Goal: Communication & Community: Connect with others

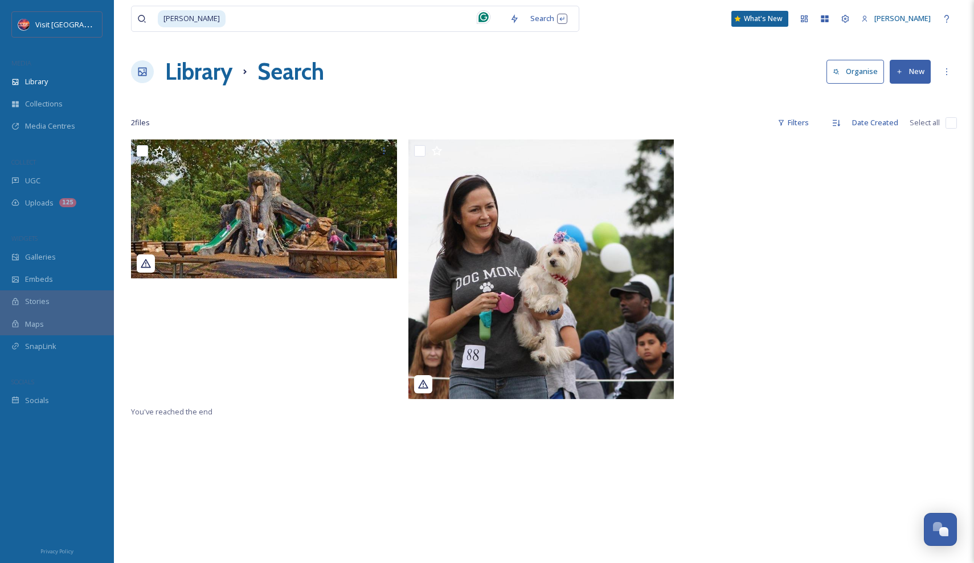
click at [305, 18] on input at bounding box center [365, 18] width 277 height 25
type input "r"
type input "[PERSON_NAME]"
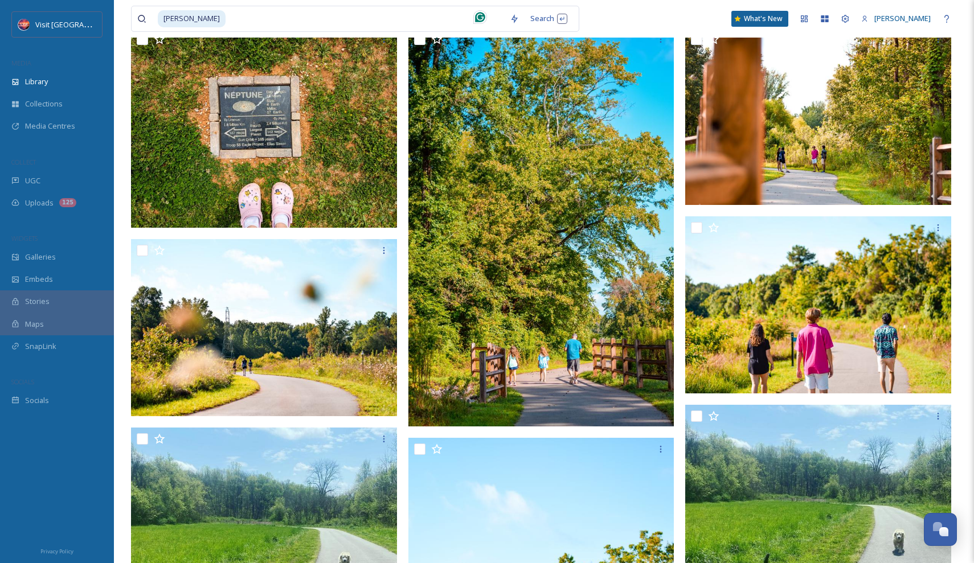
scroll to position [497, 0]
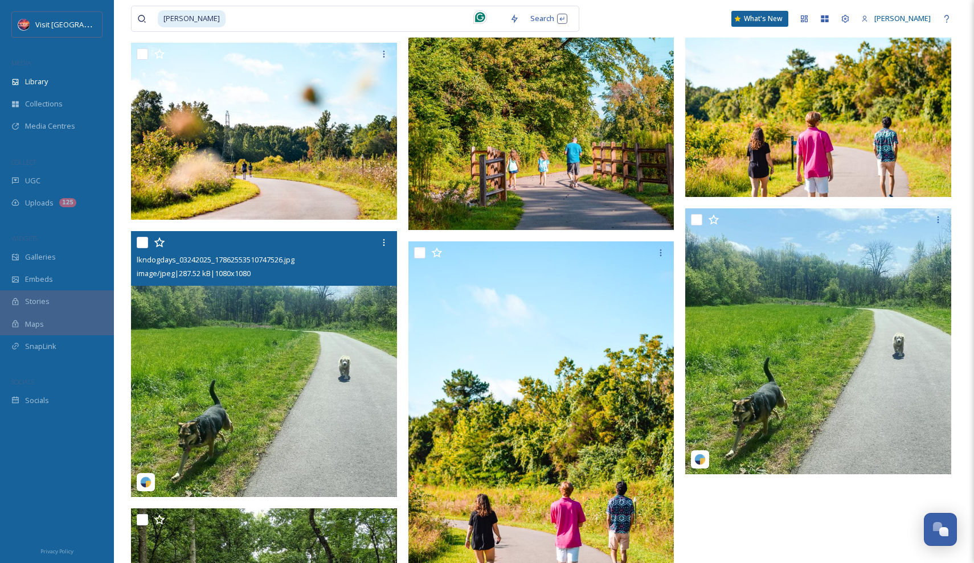
click at [302, 342] on img at bounding box center [264, 364] width 266 height 266
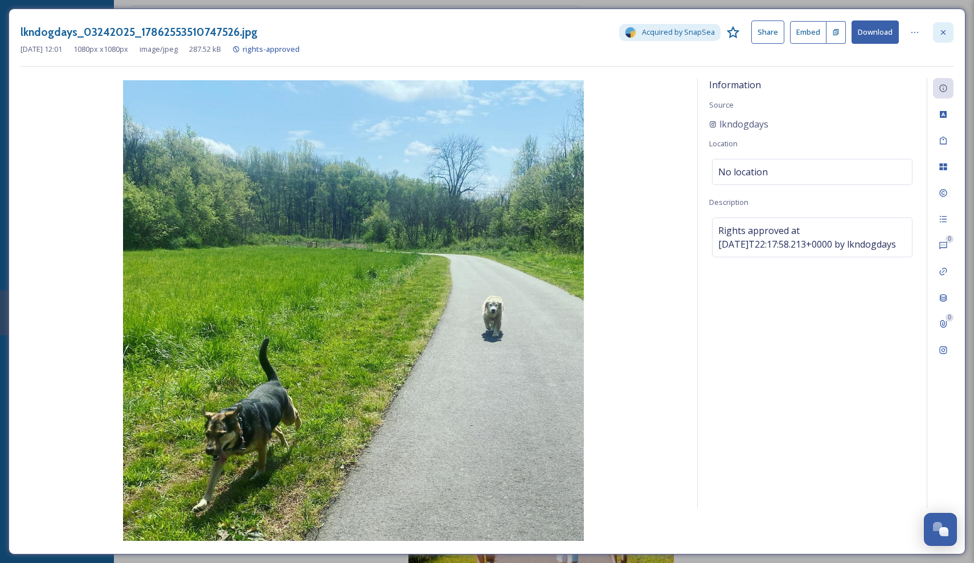
click at [939, 31] on icon at bounding box center [943, 32] width 9 height 9
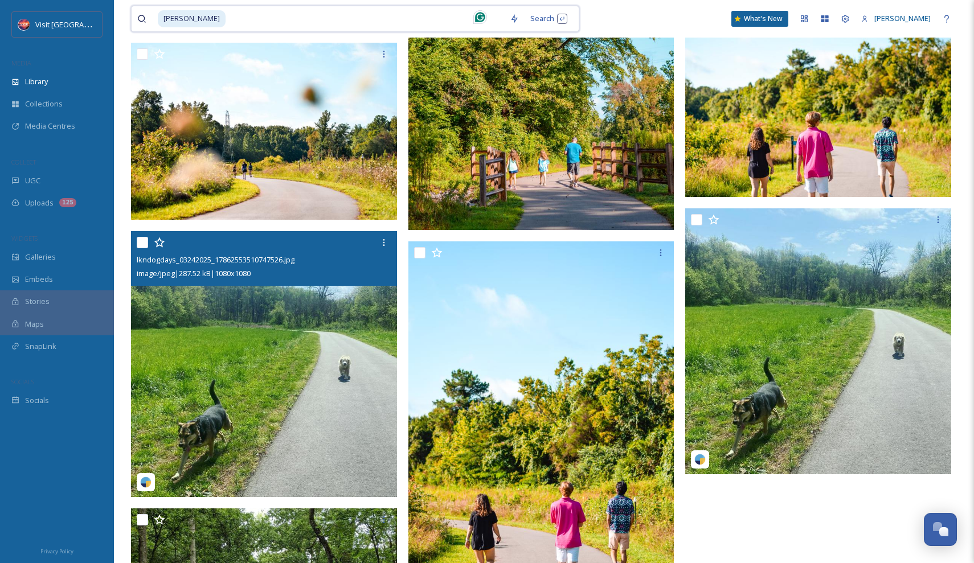
click at [354, 16] on input at bounding box center [365, 18] width 277 height 25
type input "f"
type input "[GEOGRAPHIC_DATA]"
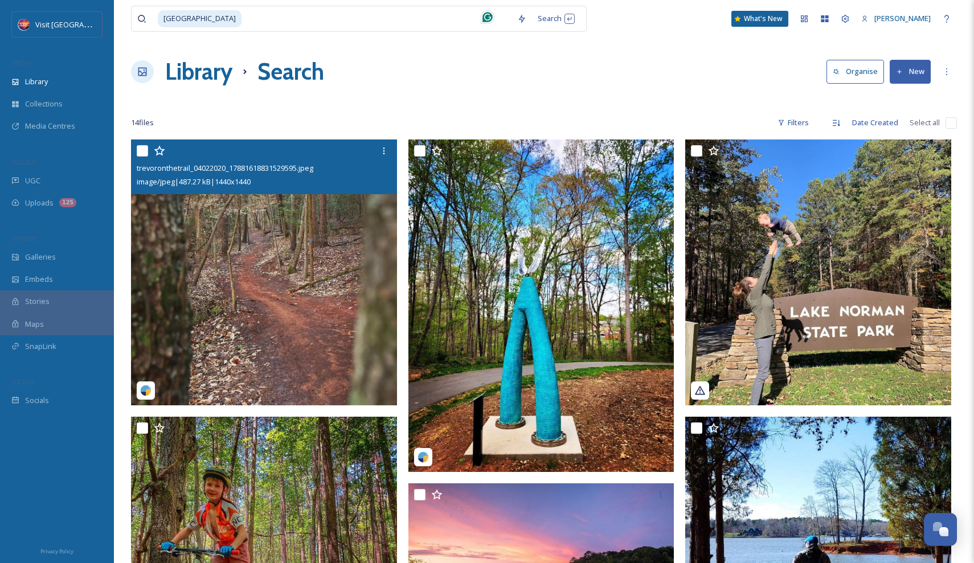
click at [271, 253] on img at bounding box center [264, 273] width 266 height 266
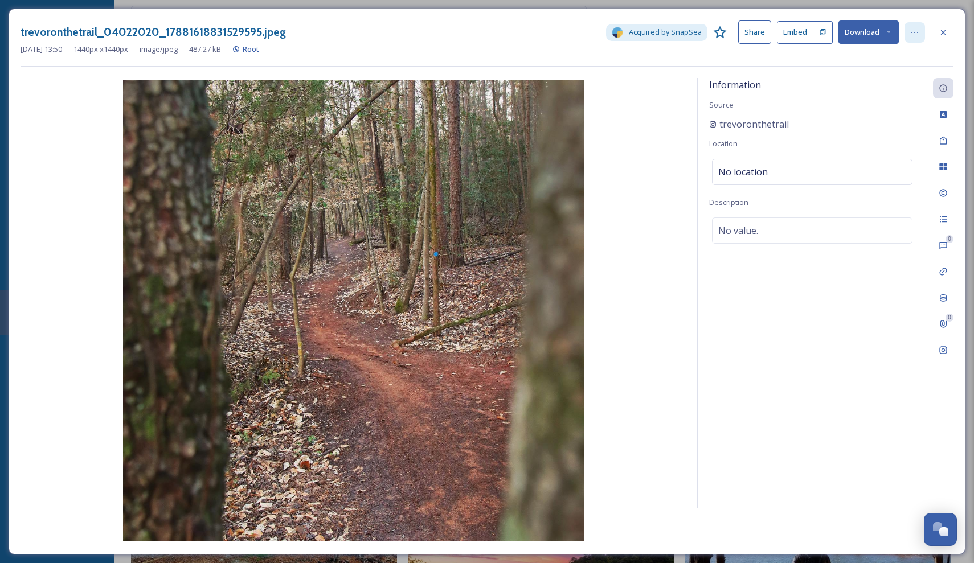
click at [911, 29] on icon at bounding box center [914, 32] width 9 height 9
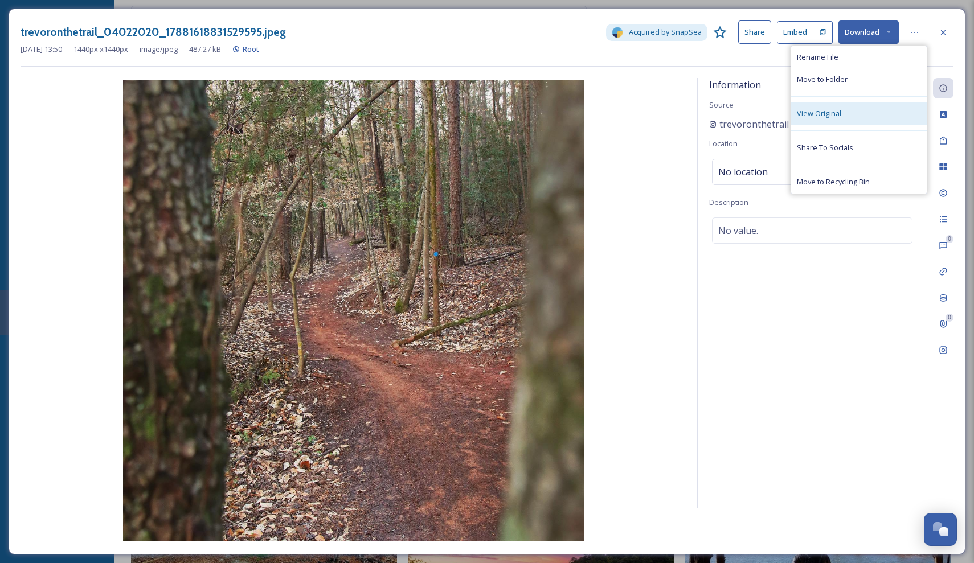
click at [848, 117] on div "View Original" at bounding box center [859, 114] width 136 height 22
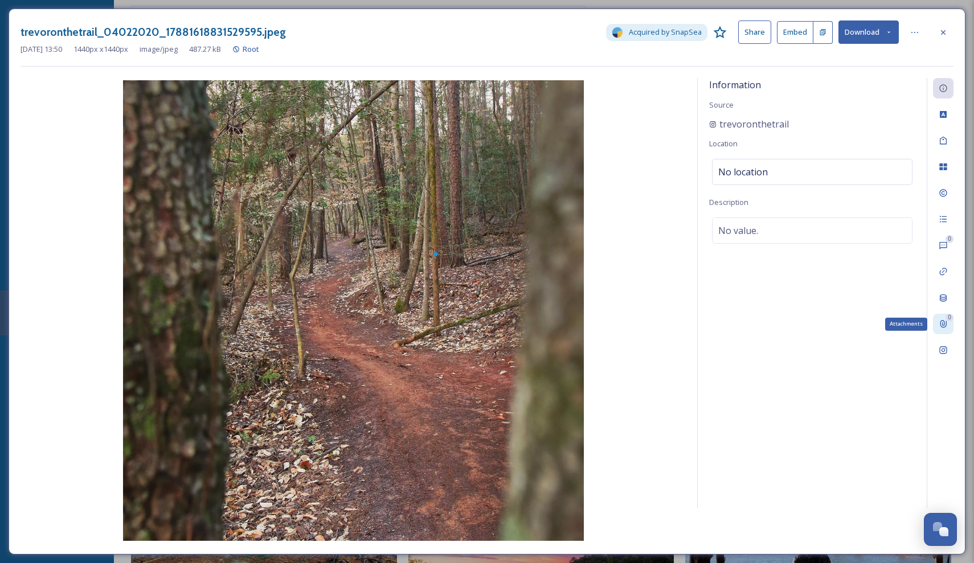
click at [939, 321] on icon at bounding box center [943, 324] width 9 height 9
click at [902, 88] on icon at bounding box center [905, 88] width 9 height 9
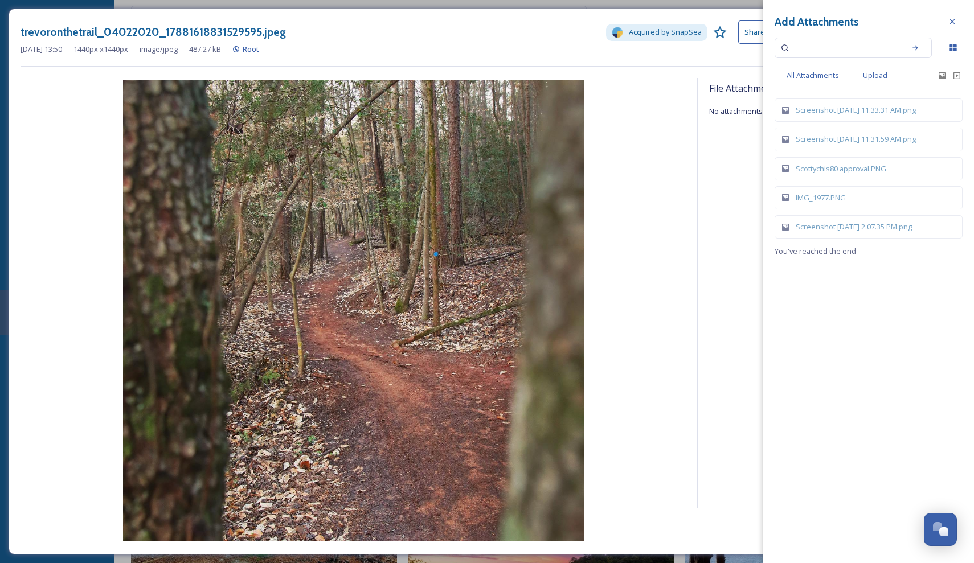
click at [885, 74] on span "Upload" at bounding box center [875, 75] width 24 height 11
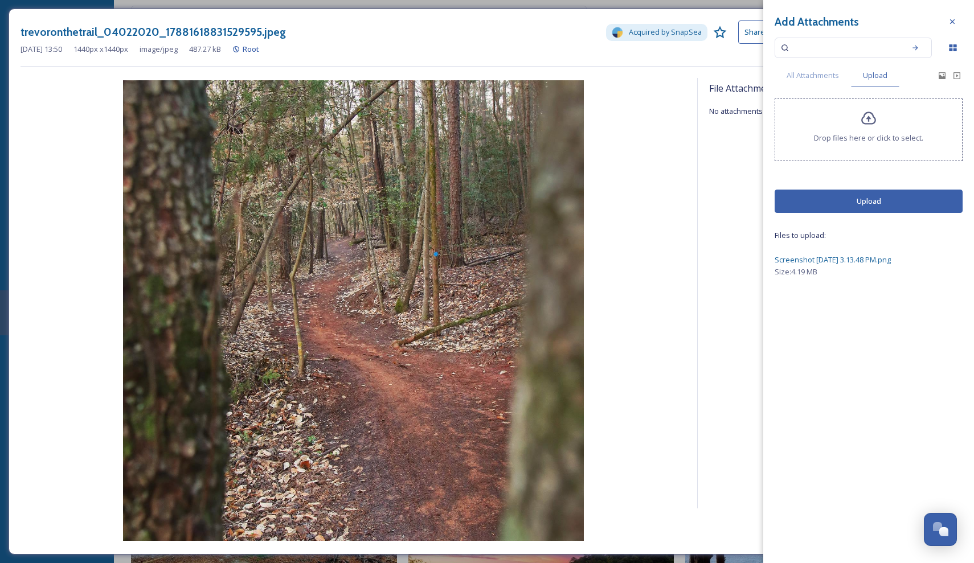
click at [861, 207] on button "Upload" at bounding box center [869, 201] width 188 height 23
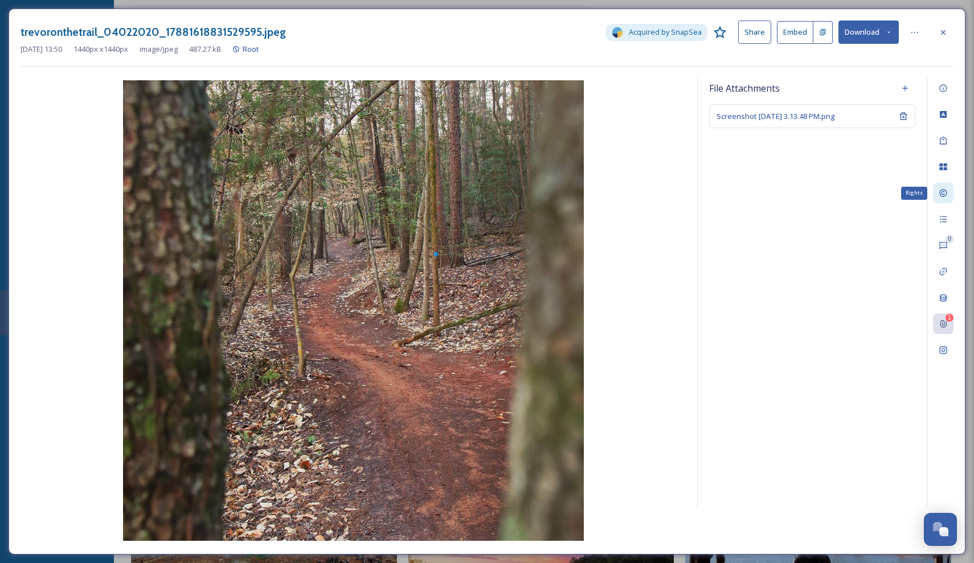
click at [943, 193] on icon at bounding box center [943, 193] width 9 height 9
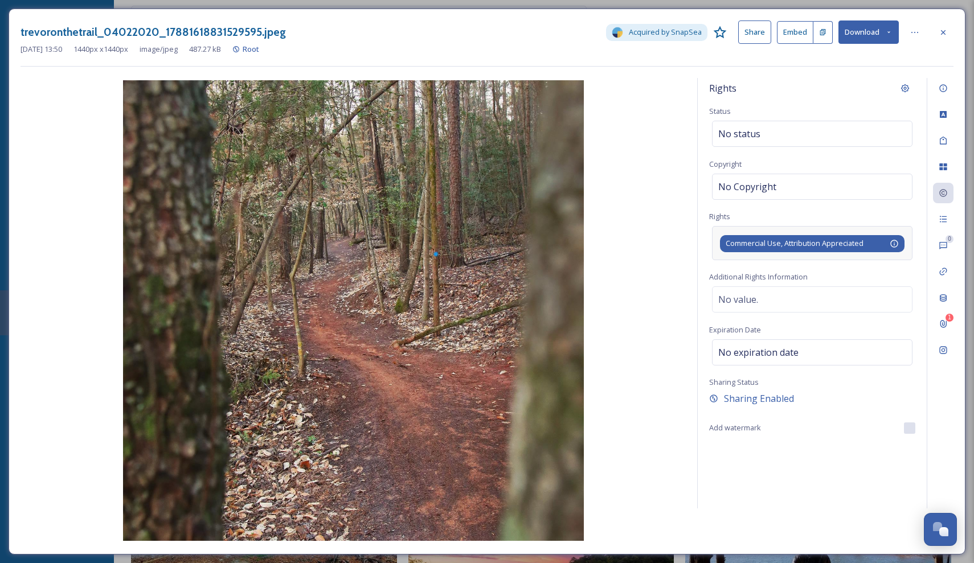
click at [842, 244] on span "Commercial Use, Attribution Appreciated" at bounding box center [795, 243] width 138 height 11
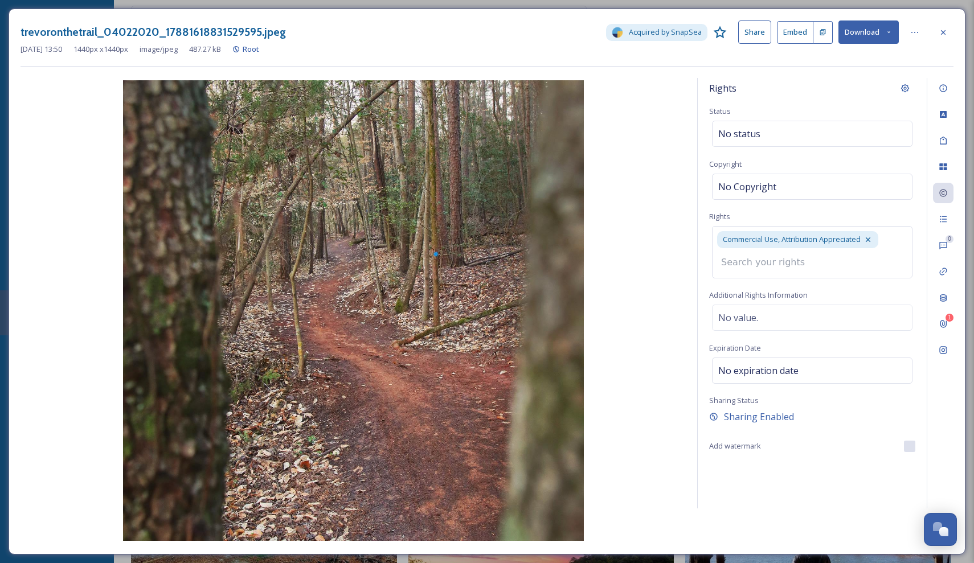
click at [830, 264] on input at bounding box center [777, 262] width 125 height 25
click at [947, 26] on div at bounding box center [943, 32] width 21 height 21
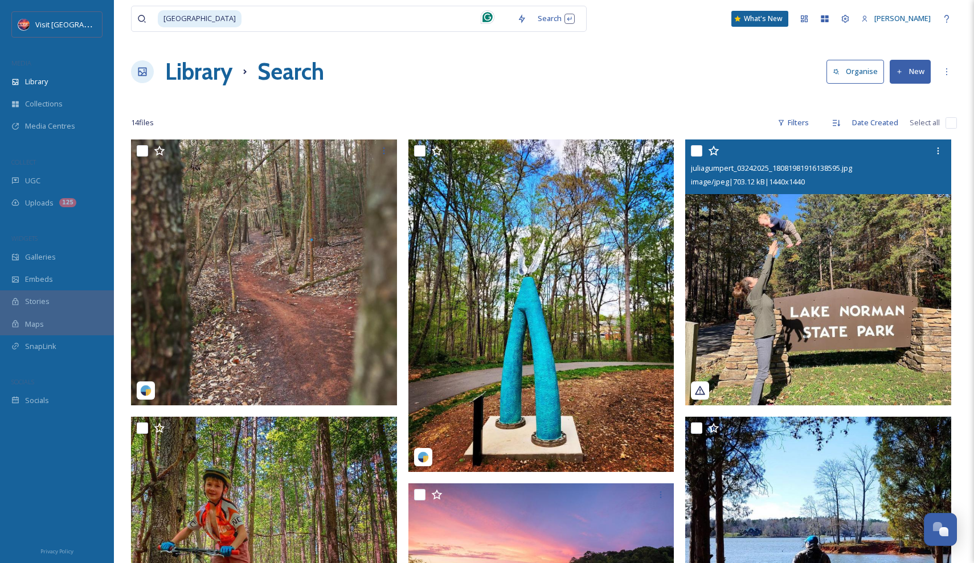
click at [793, 313] on img at bounding box center [818, 273] width 266 height 266
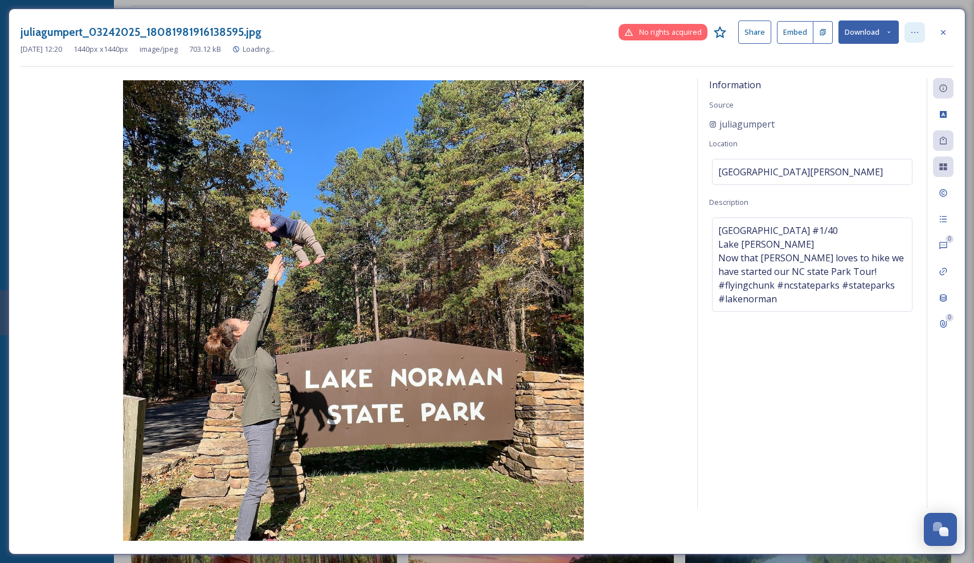
click at [915, 32] on icon at bounding box center [914, 32] width 7 height 1
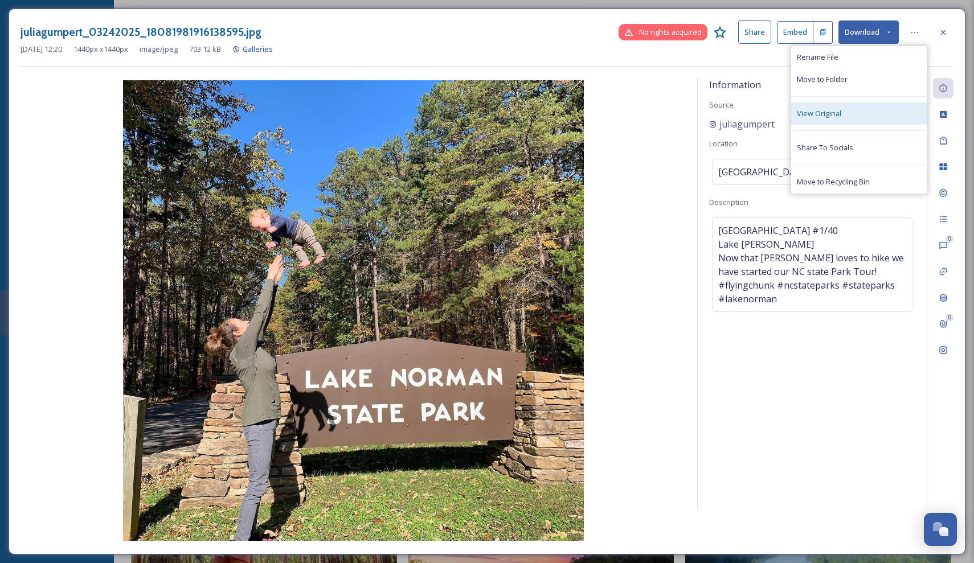
click at [865, 109] on div "View Original" at bounding box center [859, 114] width 136 height 22
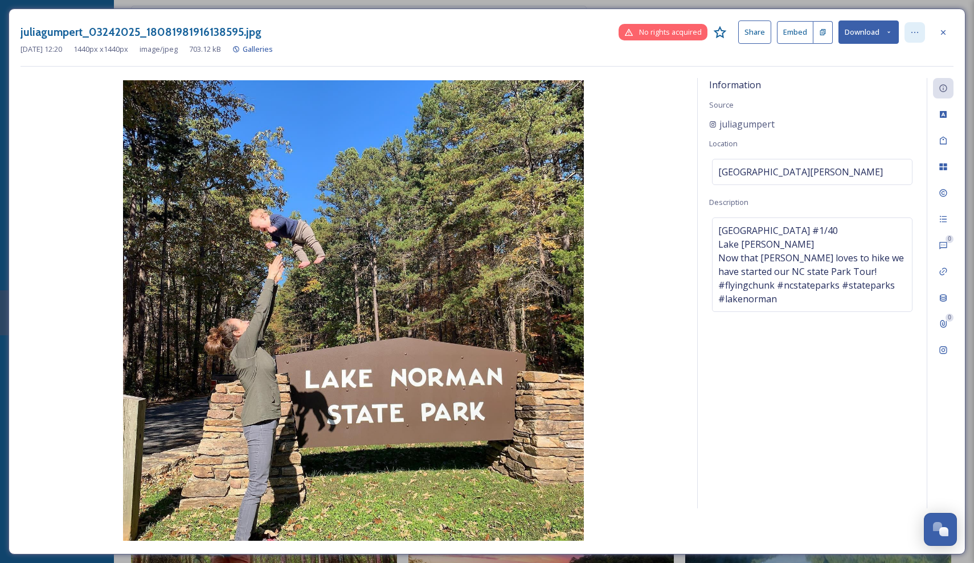
click at [911, 32] on icon at bounding box center [914, 32] width 9 height 9
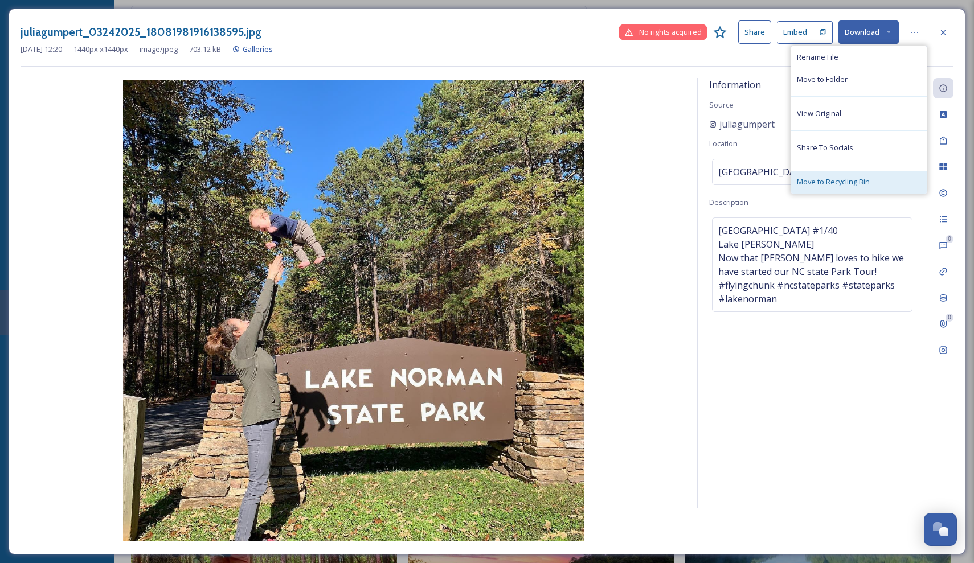
click at [858, 174] on div "Move to Recycling Bin" at bounding box center [859, 182] width 136 height 22
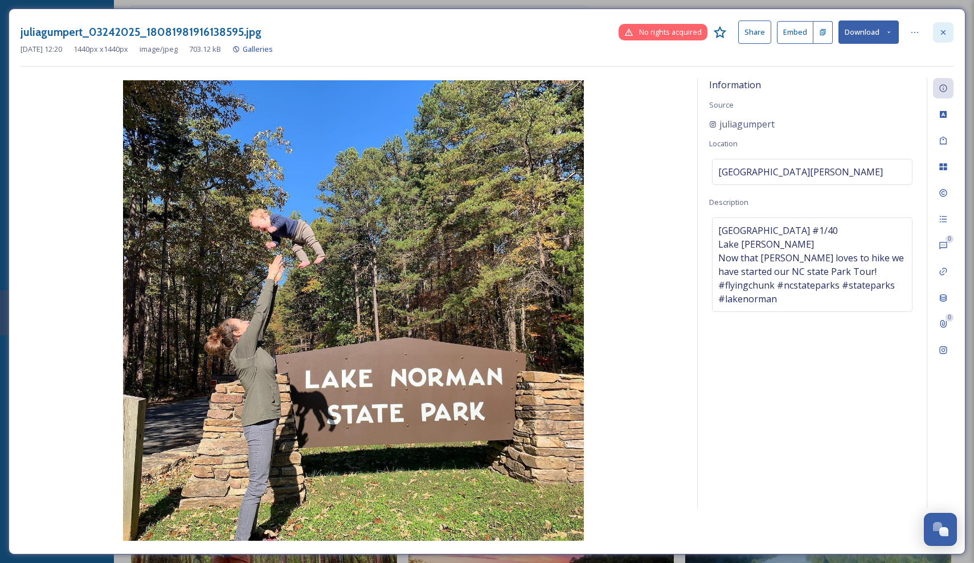
click at [938, 32] on div at bounding box center [943, 32] width 21 height 21
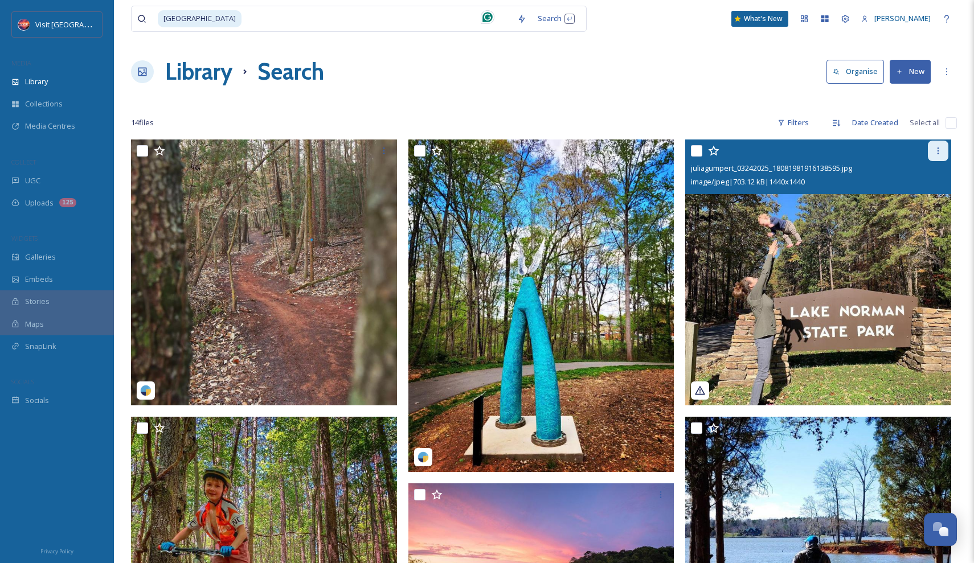
click at [940, 155] on icon at bounding box center [938, 150] width 9 height 9
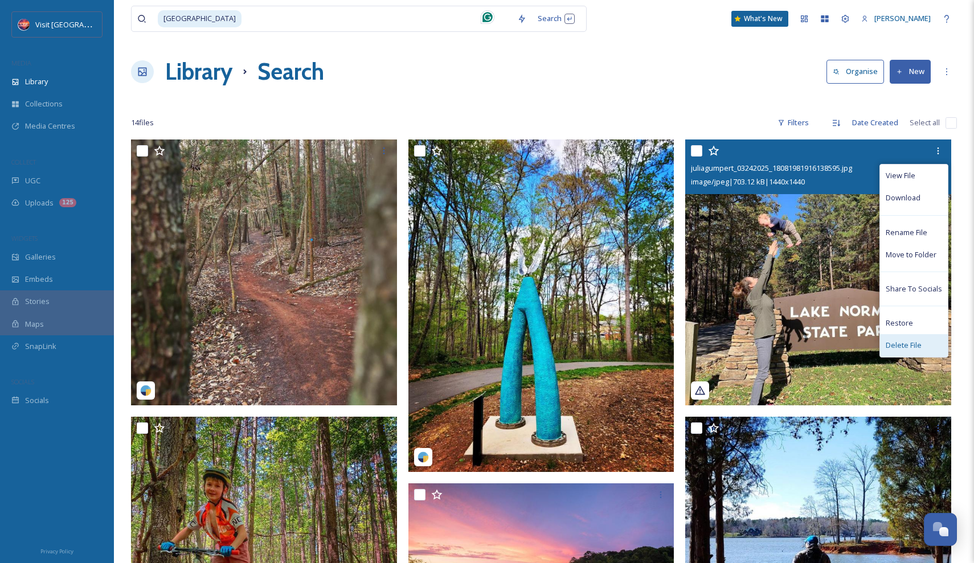
click at [907, 341] on span "Delete File" at bounding box center [904, 345] width 36 height 11
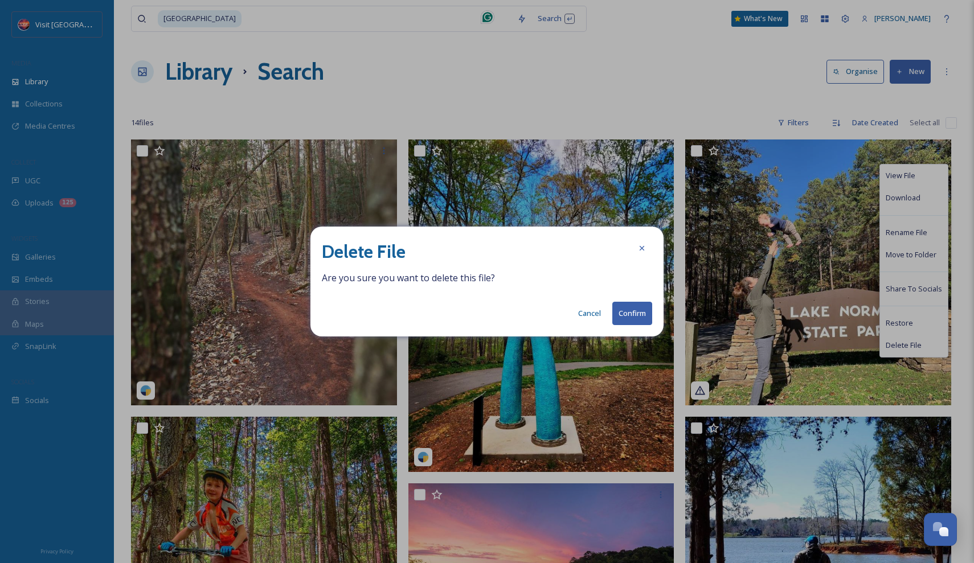
click at [622, 314] on button "Confirm" at bounding box center [632, 313] width 40 height 23
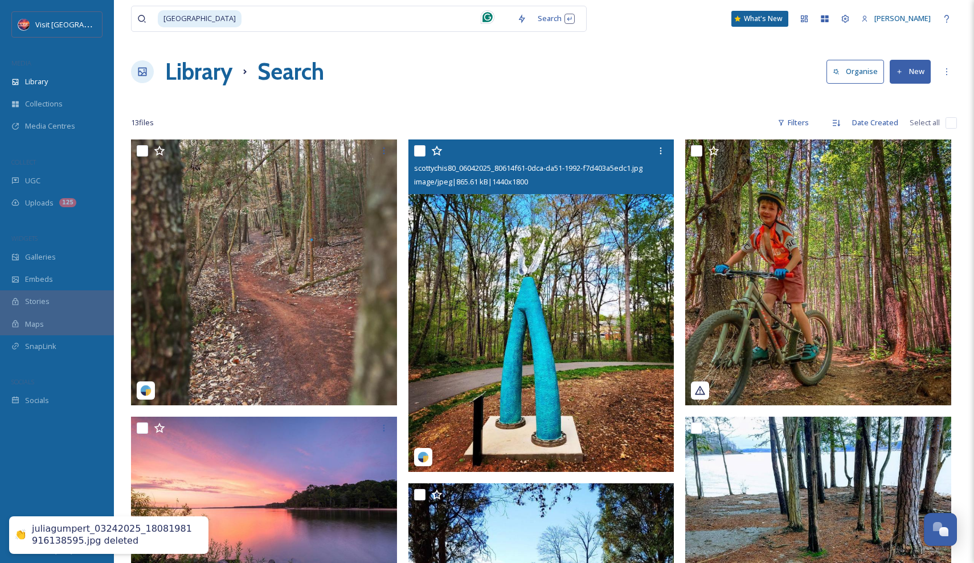
click at [609, 242] on img at bounding box center [541, 306] width 266 height 333
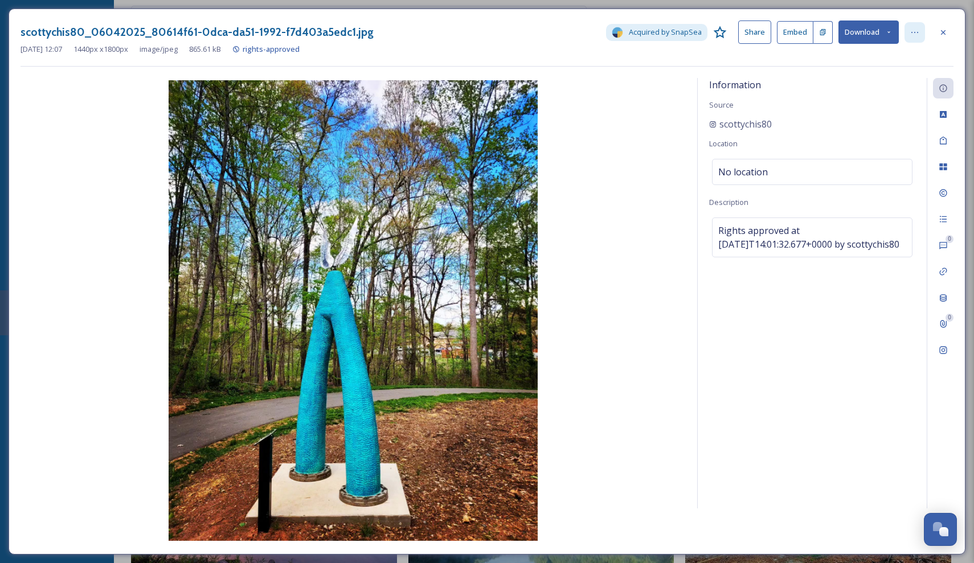
click at [913, 35] on icon at bounding box center [914, 32] width 9 height 9
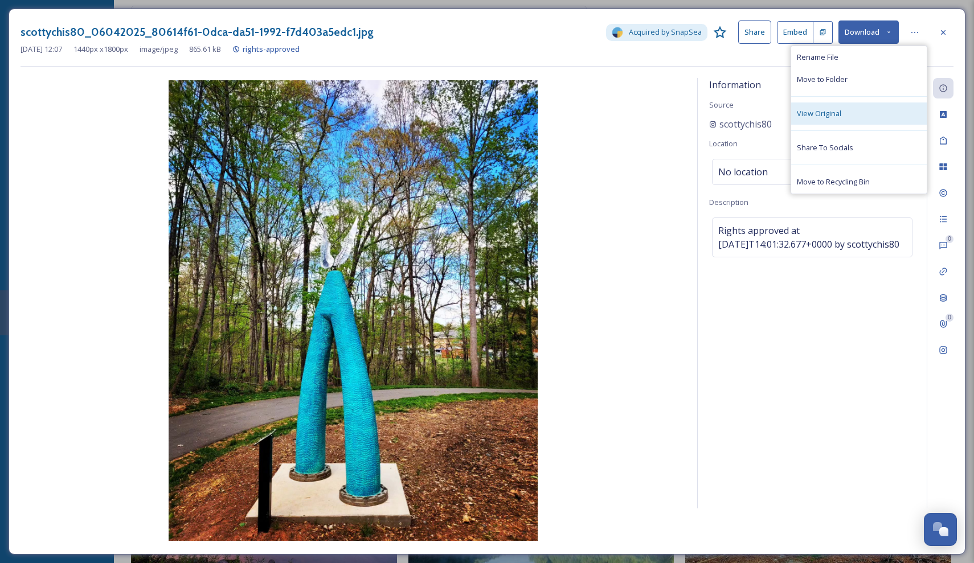
click at [889, 119] on div "View Original" at bounding box center [859, 114] width 136 height 22
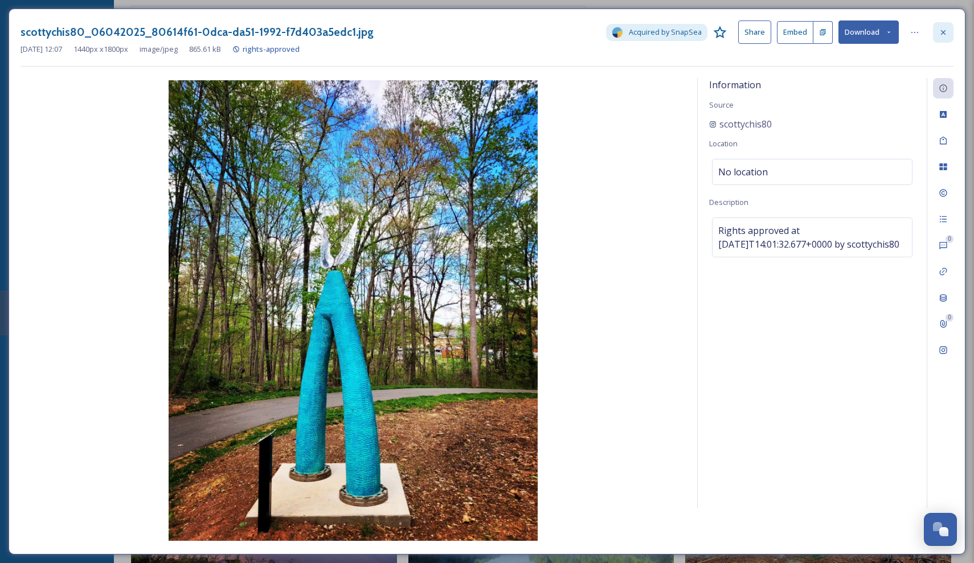
click at [942, 26] on div at bounding box center [943, 32] width 21 height 21
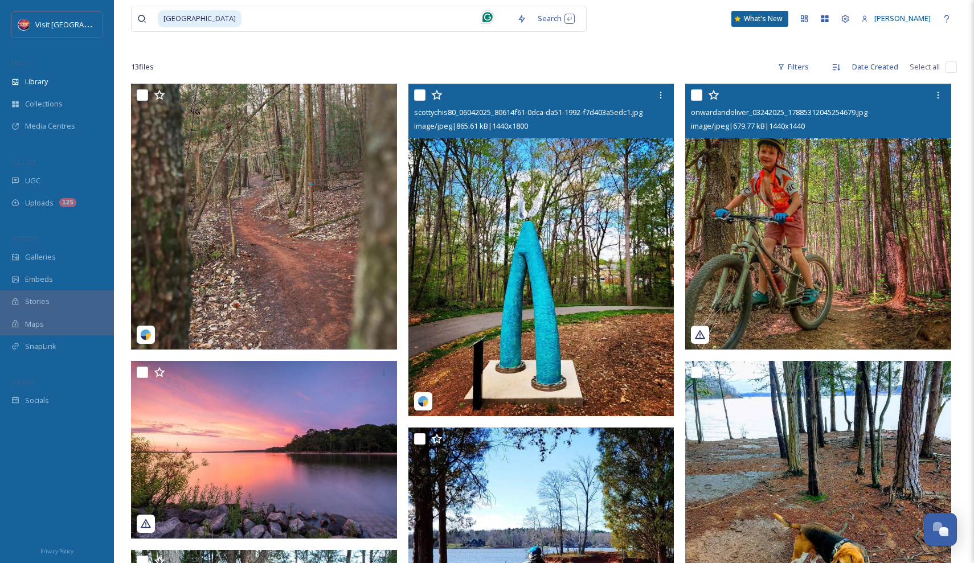
scroll to position [57, 0]
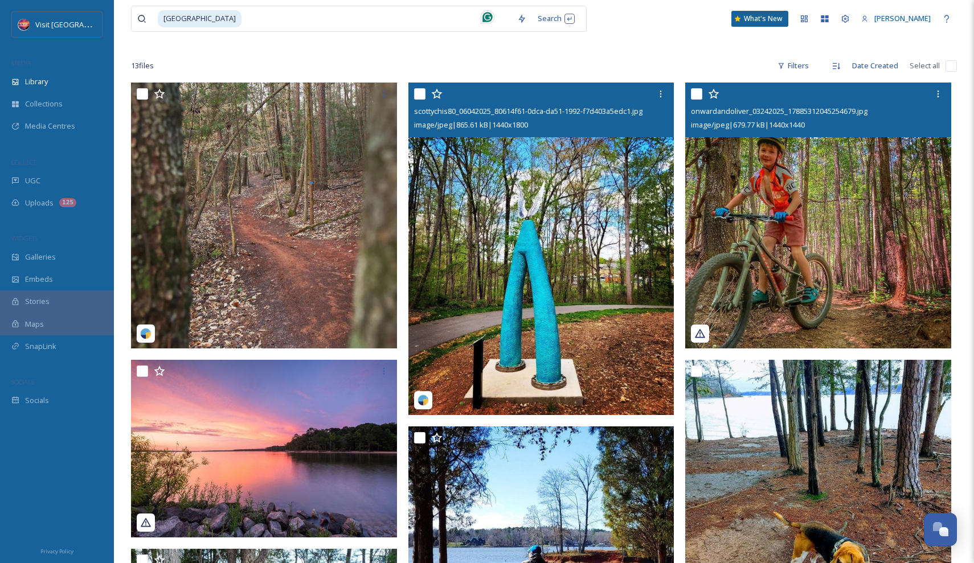
click at [878, 219] on img at bounding box center [818, 216] width 266 height 266
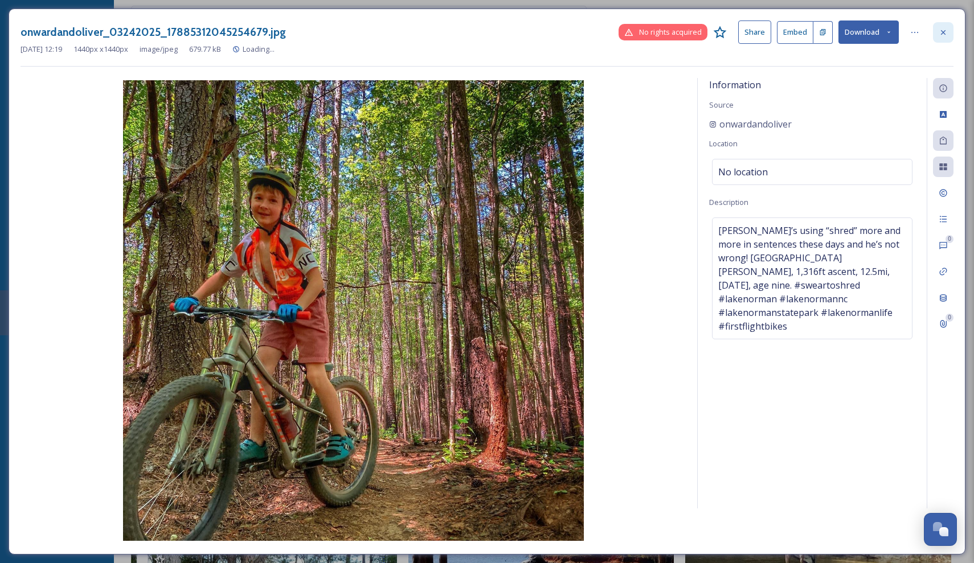
click at [943, 32] on icon at bounding box center [943, 32] width 9 height 9
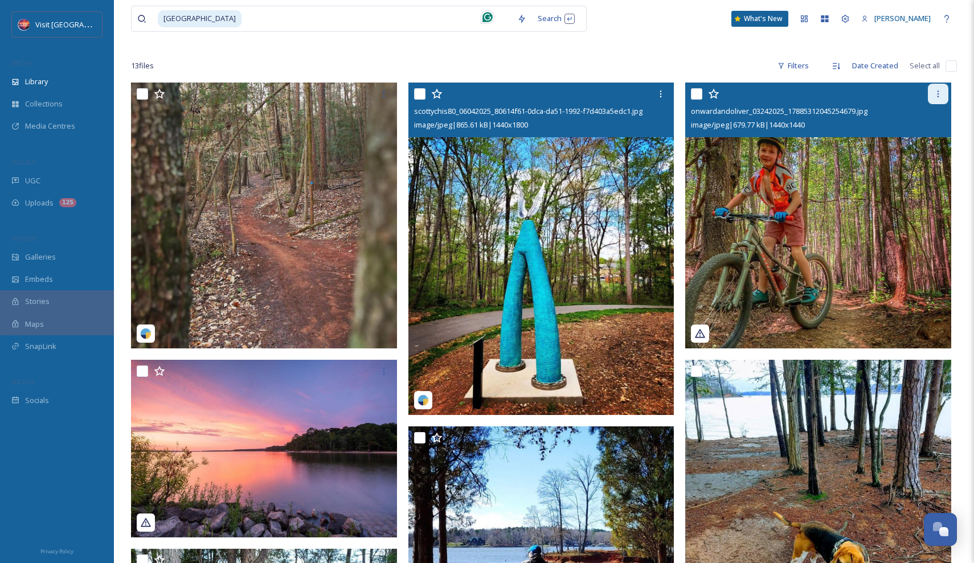
click at [931, 99] on div at bounding box center [938, 94] width 21 height 21
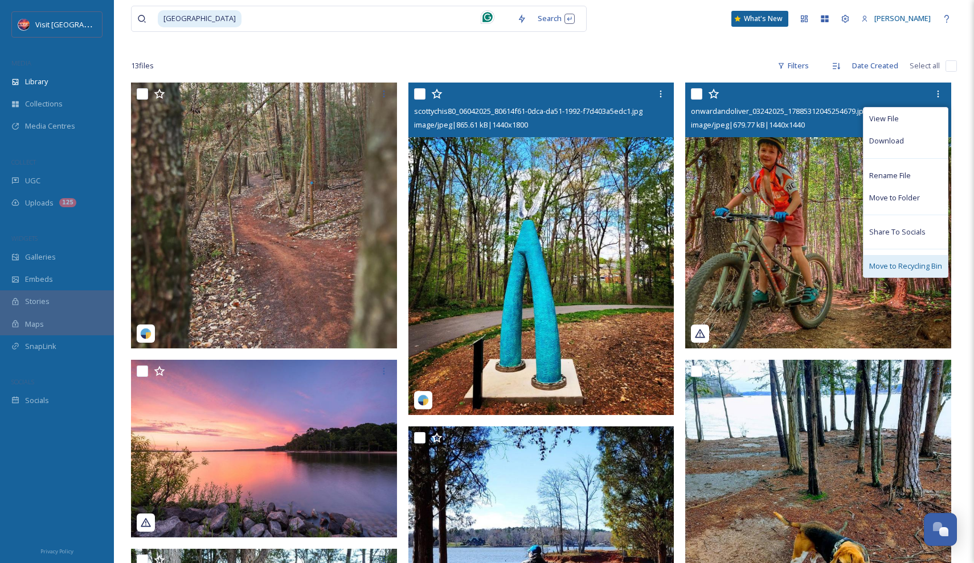
click at [893, 262] on span "Move to Recycling Bin" at bounding box center [905, 266] width 73 height 11
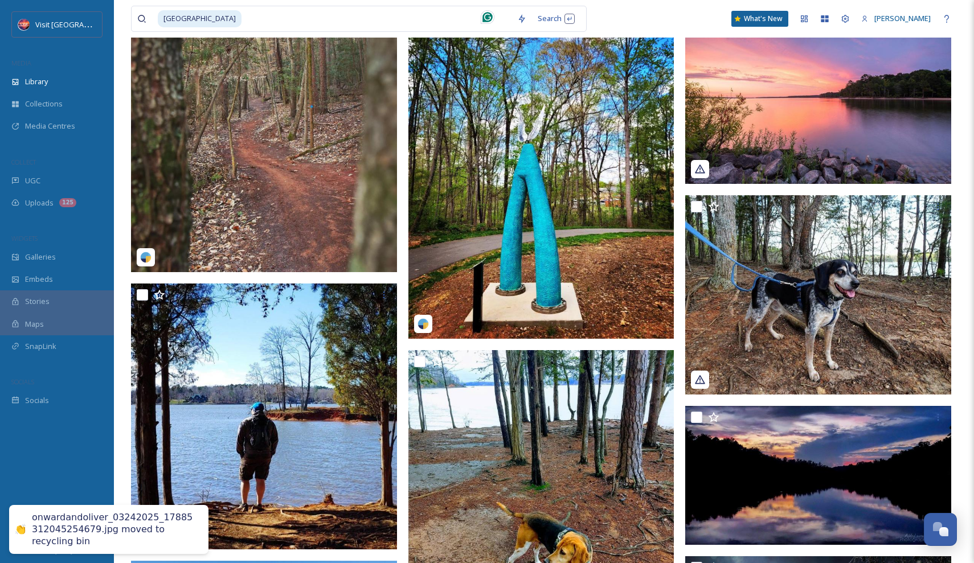
scroll to position [136, 0]
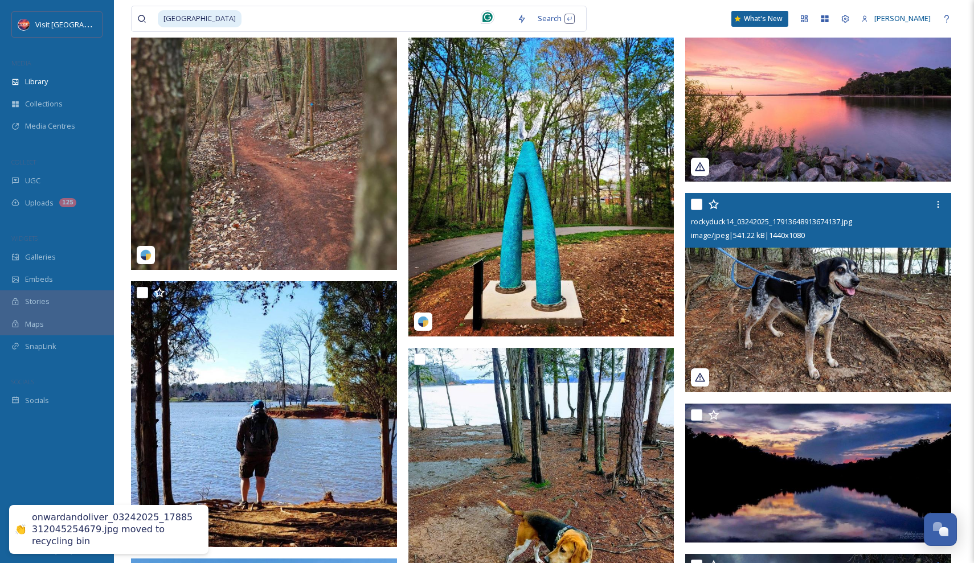
click at [804, 260] on img at bounding box center [818, 292] width 266 height 199
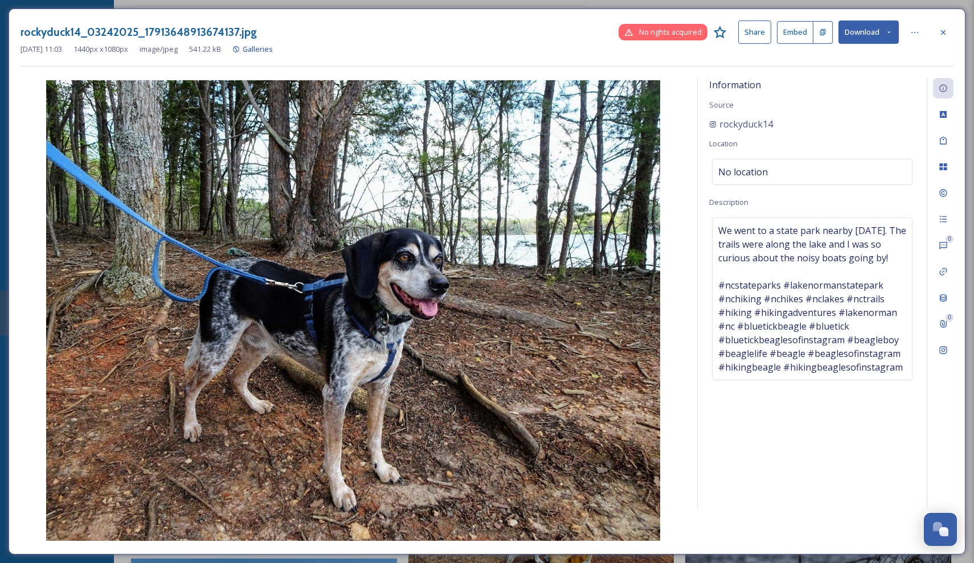
click at [954, 24] on div "rockyduck14_03242025_17913648913674137.jpg No rights acquired Share Embed Downl…" at bounding box center [487, 282] width 957 height 546
click at [938, 31] on div at bounding box center [943, 32] width 21 height 21
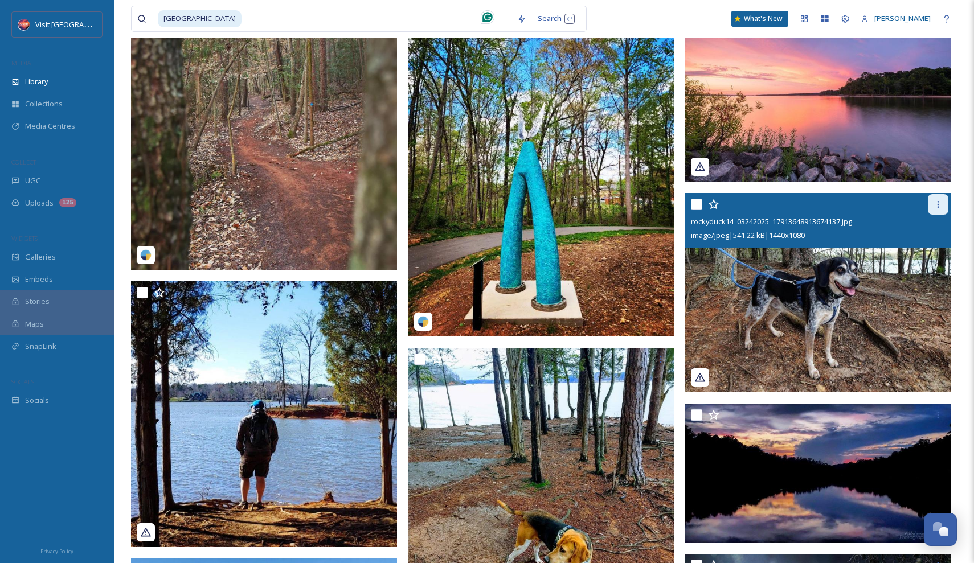
click at [936, 206] on icon at bounding box center [938, 204] width 9 height 9
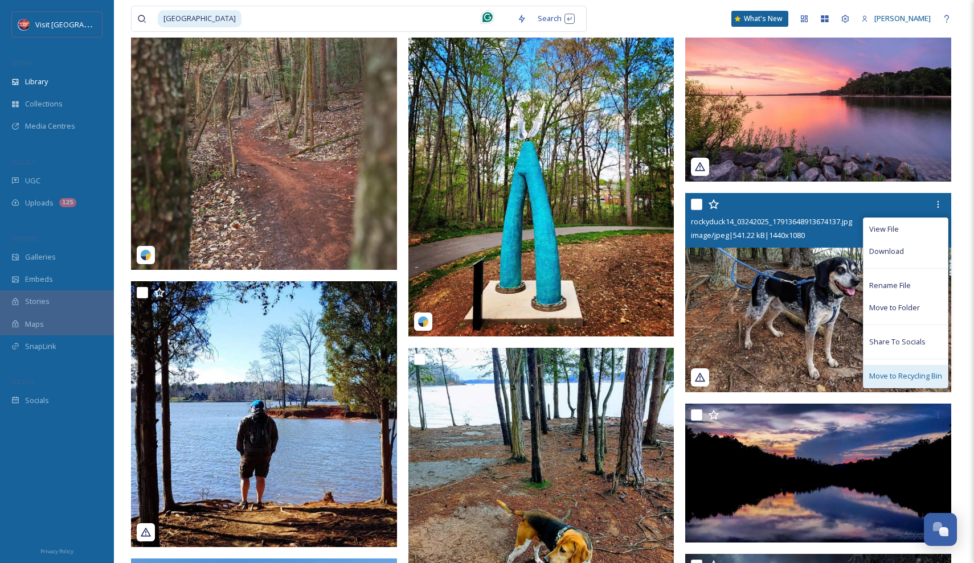
click at [905, 367] on div "Move to Recycling Bin" at bounding box center [906, 376] width 84 height 22
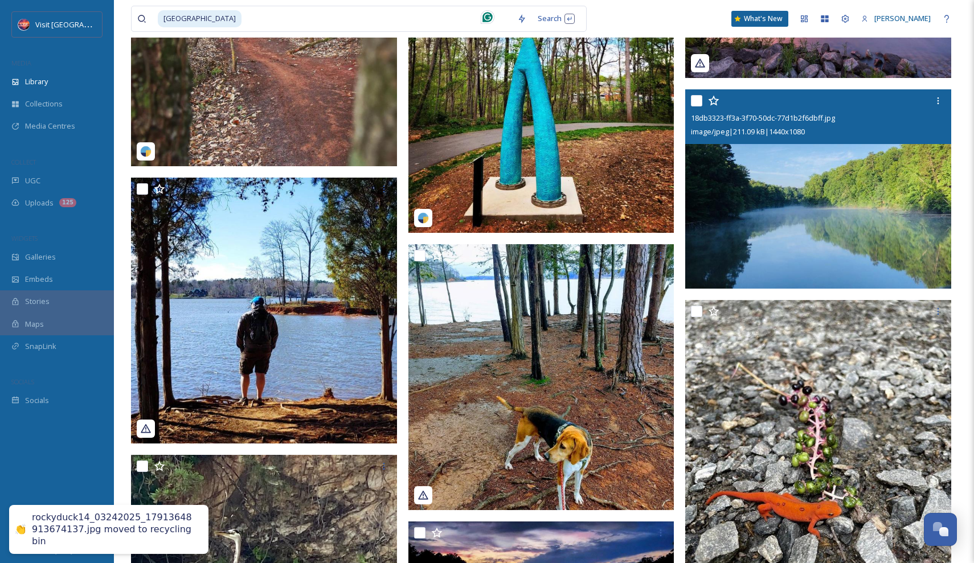
scroll to position [245, 0]
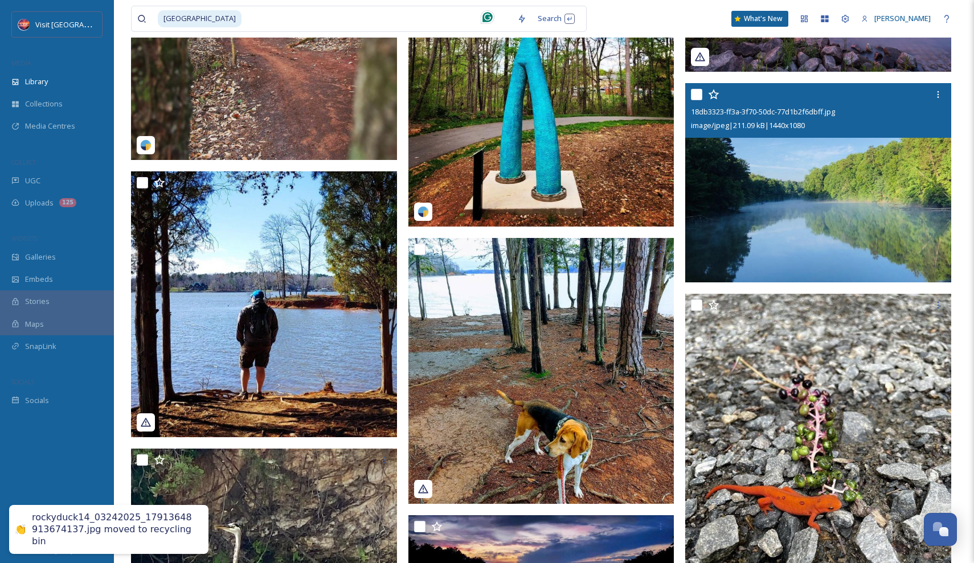
click at [768, 265] on img at bounding box center [818, 182] width 266 height 199
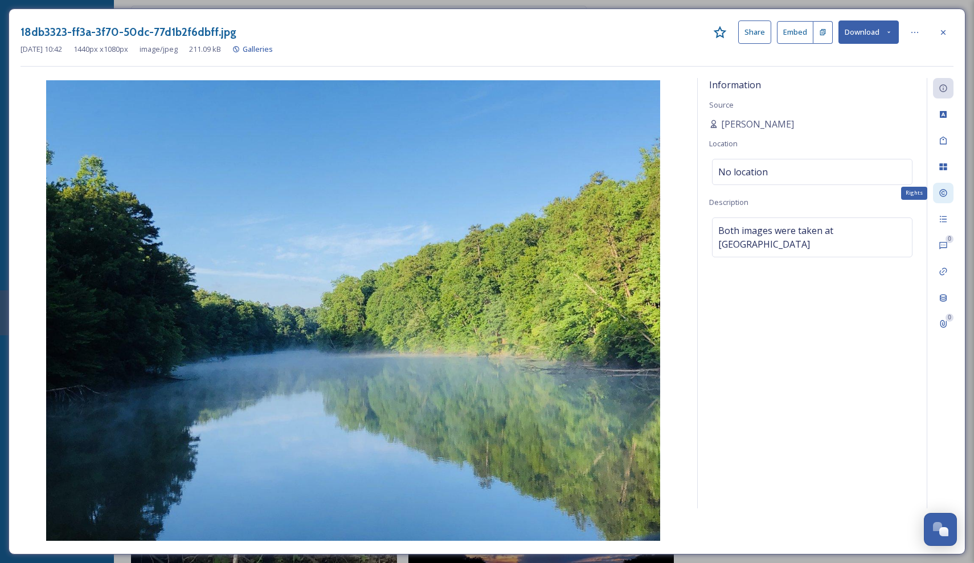
click at [942, 194] on icon at bounding box center [943, 193] width 9 height 9
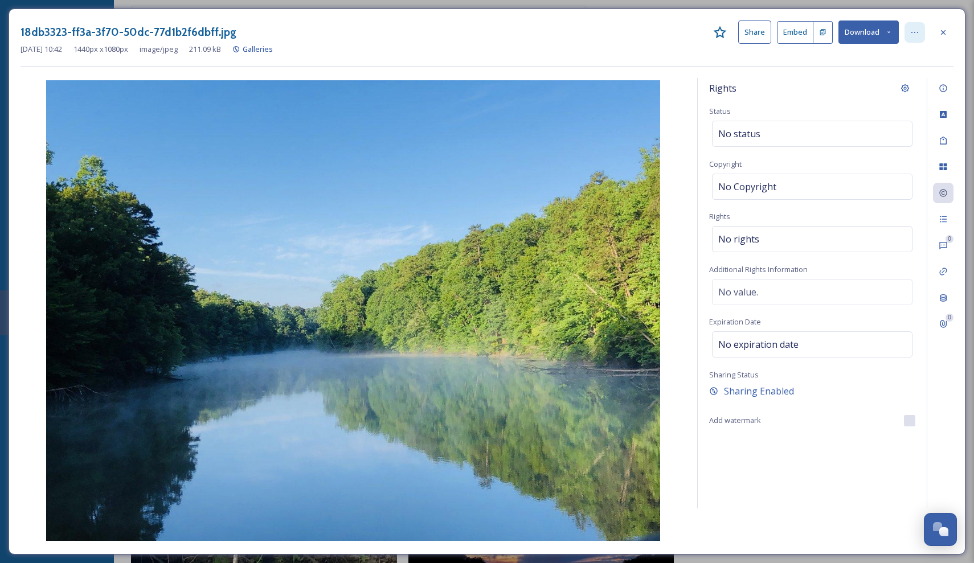
click at [913, 28] on icon at bounding box center [914, 32] width 9 height 9
click at [910, 11] on div "18db3323-ff3a-3f70-50dc-77d1b2f6dbff.jpg Share Embed Download Rename File Move …" at bounding box center [487, 282] width 957 height 546
click at [936, 32] on div at bounding box center [943, 32] width 21 height 21
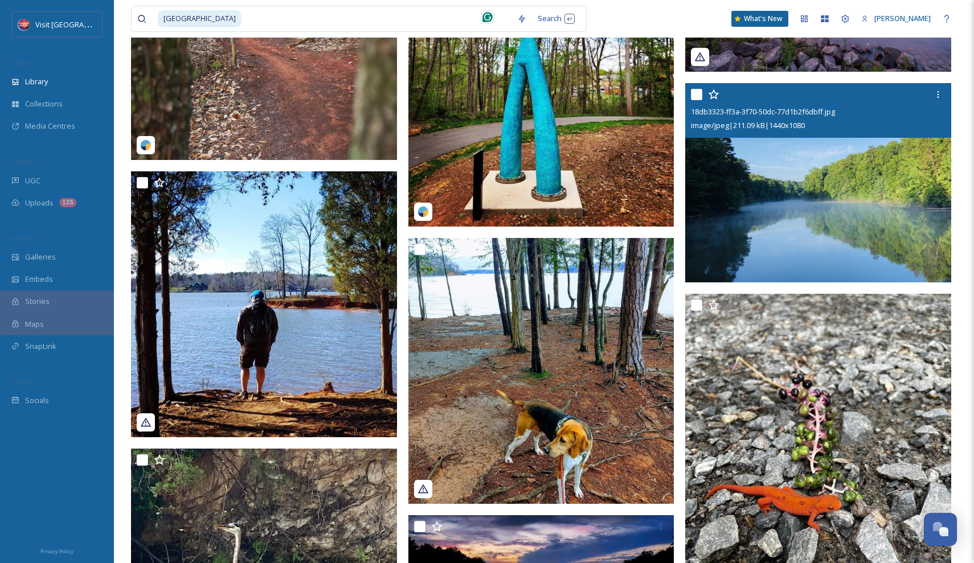
click at [849, 182] on img at bounding box center [818, 182] width 266 height 199
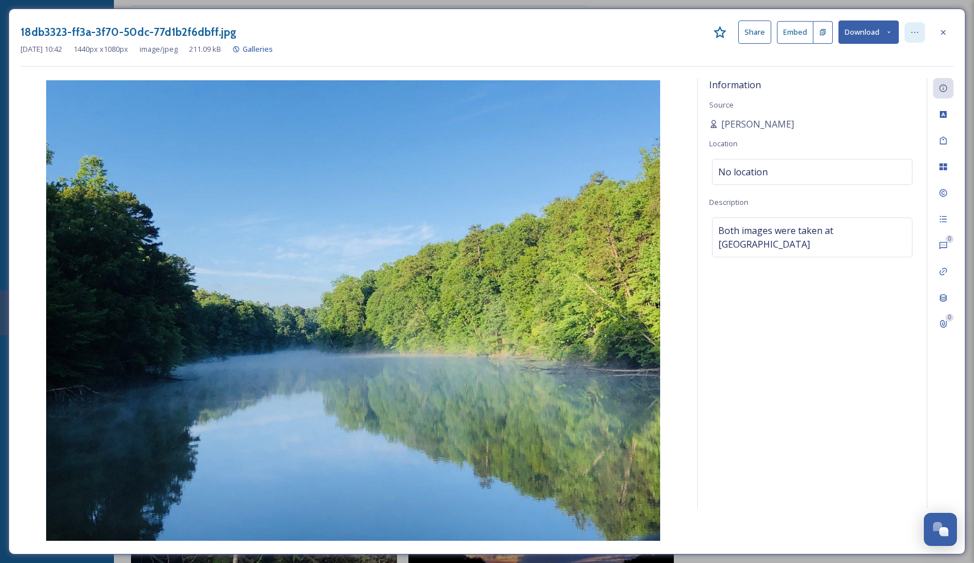
click at [912, 39] on div at bounding box center [915, 32] width 21 height 21
click at [936, 30] on div at bounding box center [943, 32] width 21 height 21
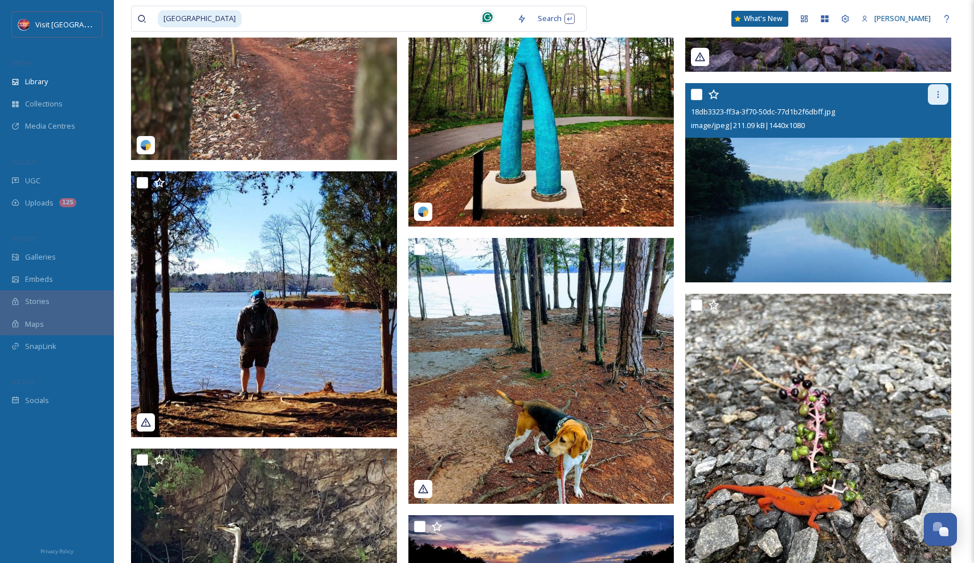
click at [935, 95] on icon at bounding box center [938, 94] width 9 height 9
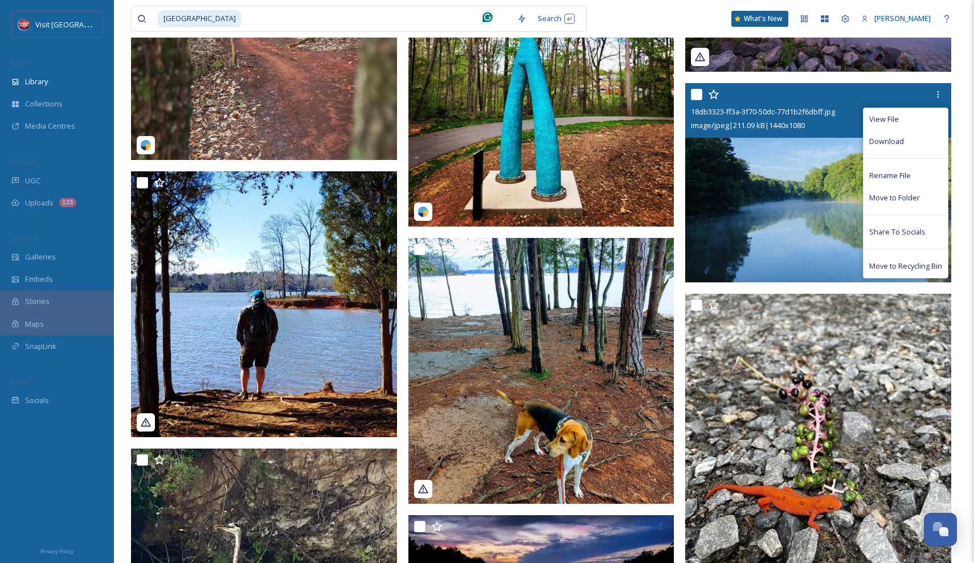
click at [819, 191] on img at bounding box center [818, 182] width 266 height 199
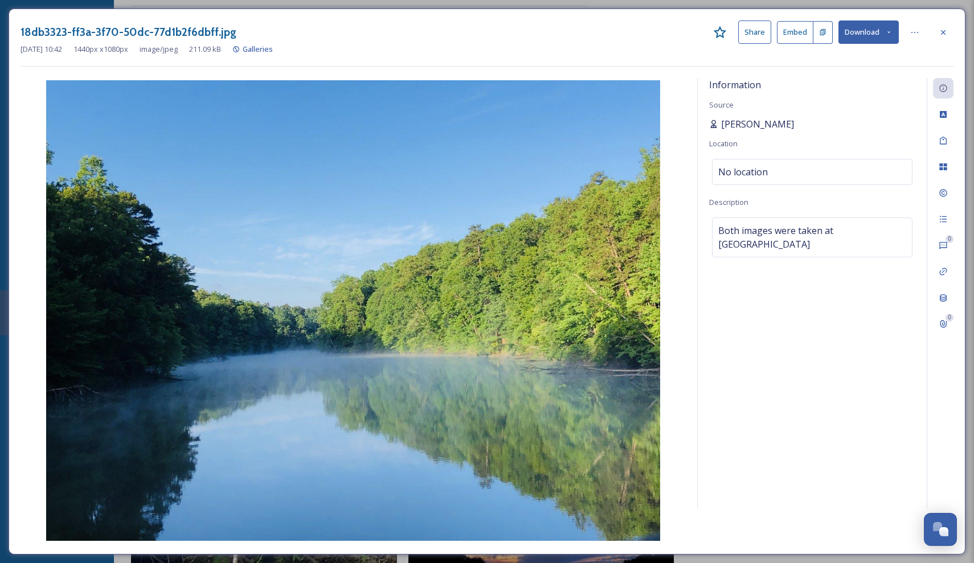
click at [732, 121] on span "[PERSON_NAME]" at bounding box center [757, 124] width 73 height 14
click at [725, 124] on span "[PERSON_NAME]" at bounding box center [757, 124] width 73 height 14
click at [748, 122] on span "[PERSON_NAME]" at bounding box center [757, 124] width 73 height 14
click at [944, 240] on div "0 Comments" at bounding box center [943, 245] width 21 height 21
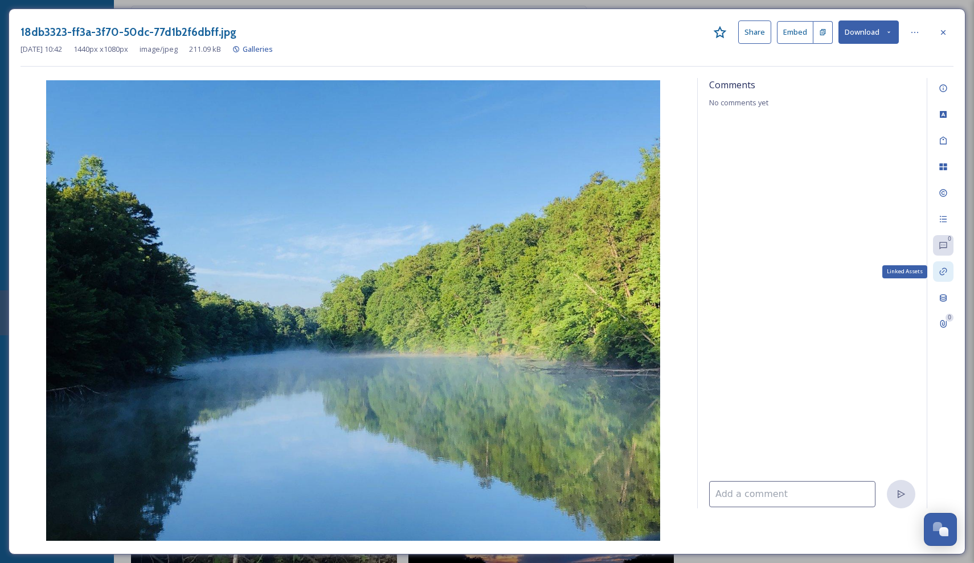
click at [940, 267] on icon at bounding box center [943, 271] width 9 height 9
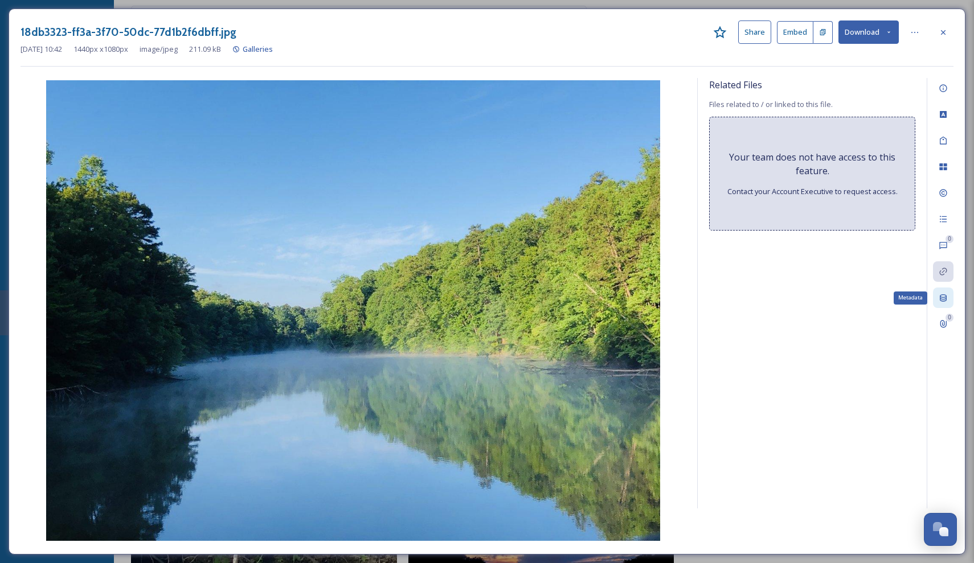
click at [946, 292] on div "Metadata" at bounding box center [943, 298] width 21 height 21
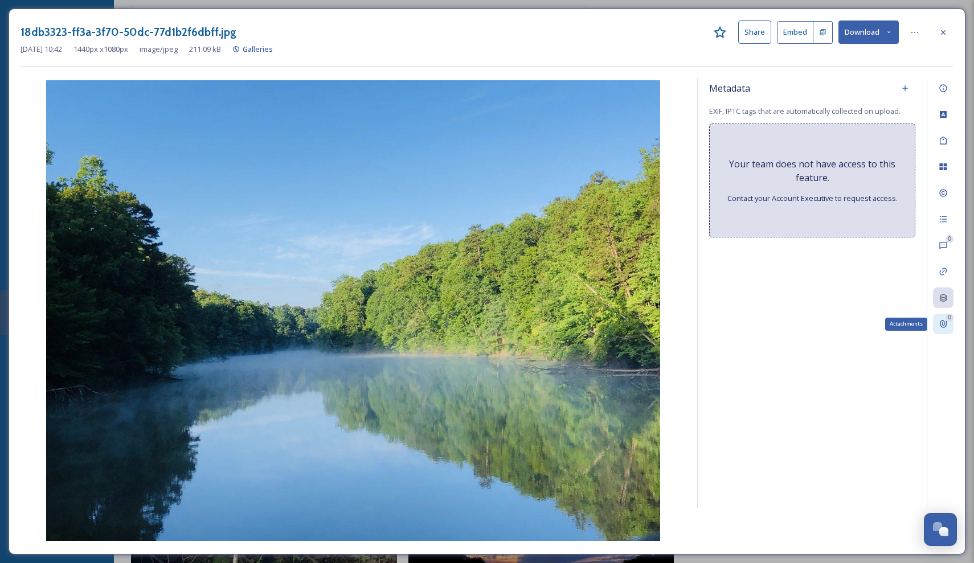
click at [952, 318] on div "0" at bounding box center [950, 318] width 8 height 8
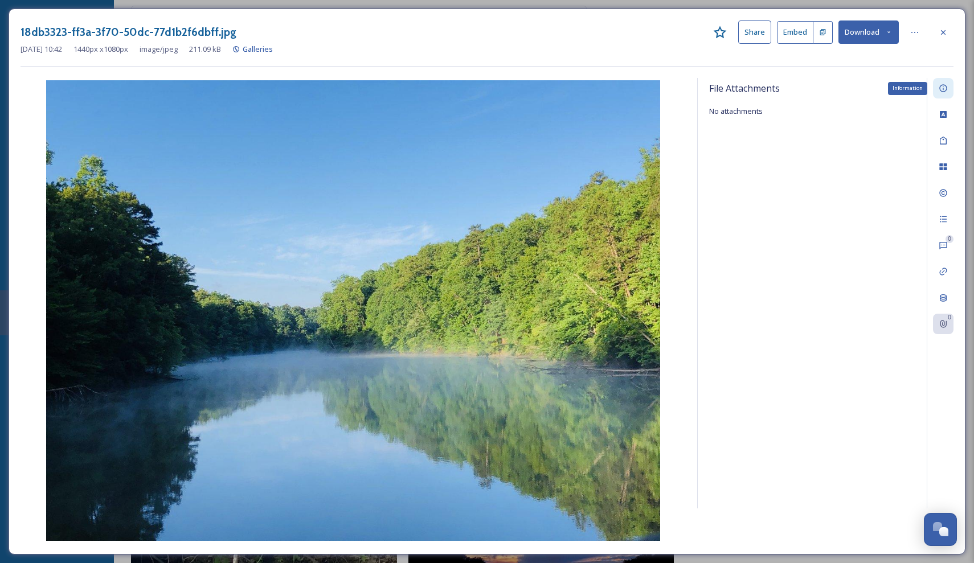
click at [941, 88] on icon at bounding box center [943, 88] width 9 height 9
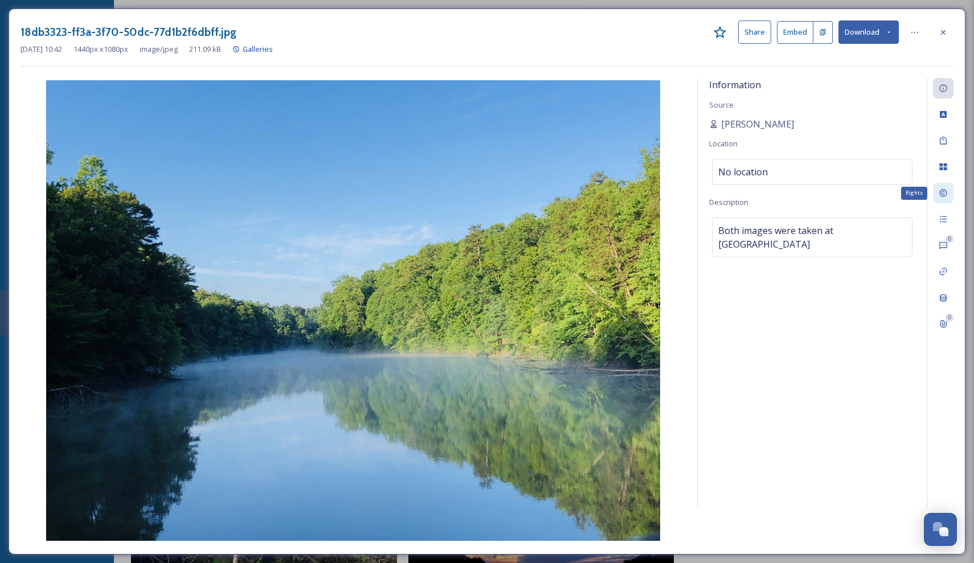
click at [942, 189] on icon at bounding box center [943, 193] width 9 height 9
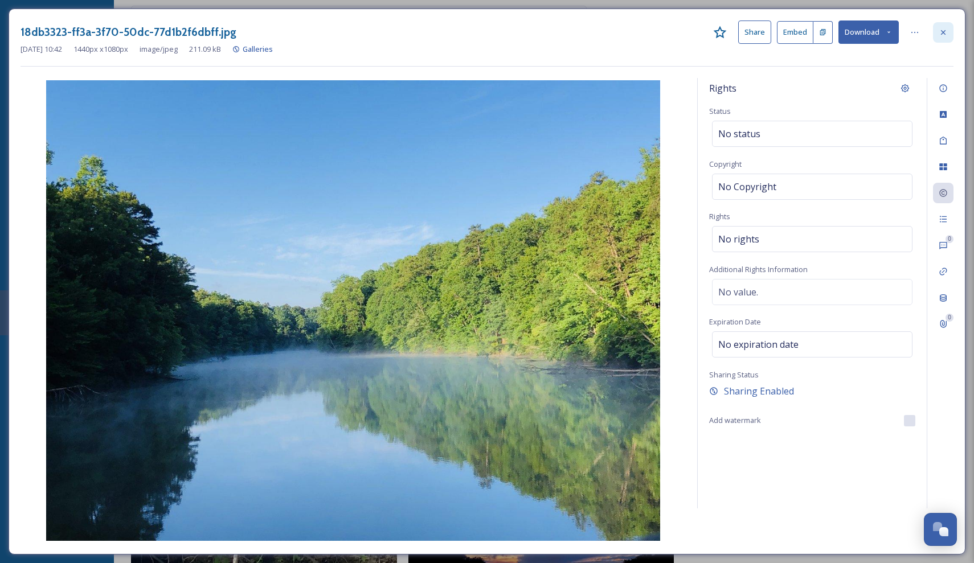
click at [940, 30] on icon at bounding box center [943, 32] width 9 height 9
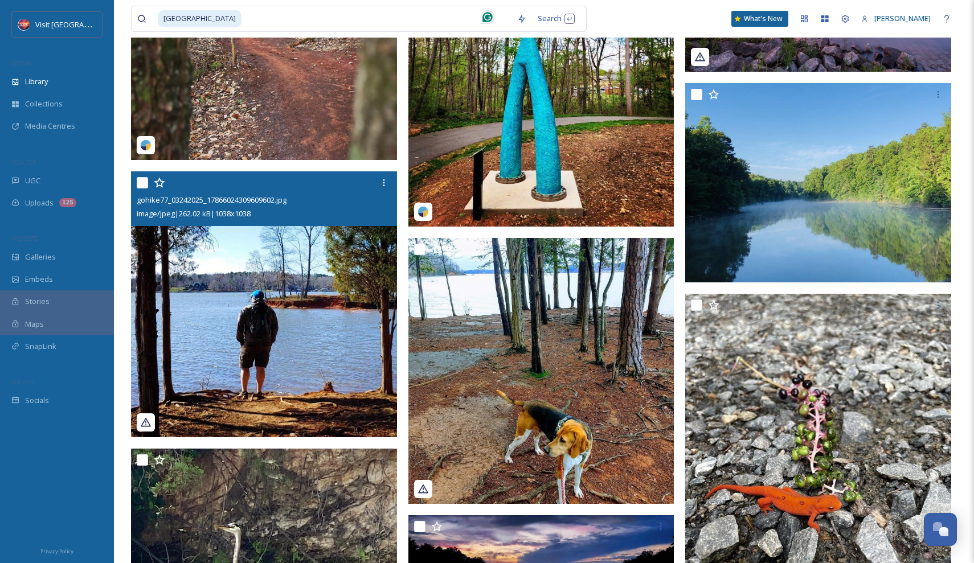
click at [329, 329] on img at bounding box center [264, 304] width 266 height 266
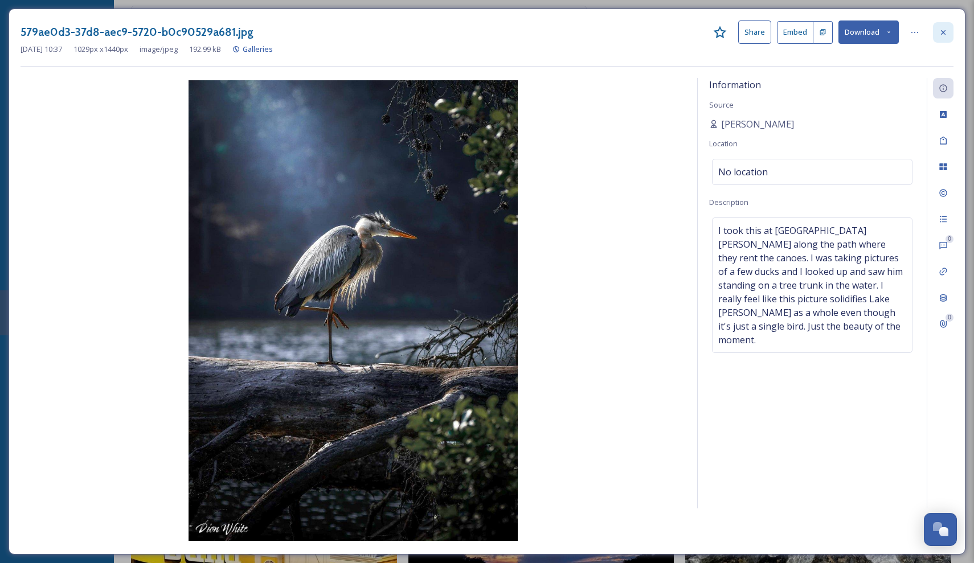
click at [934, 41] on div at bounding box center [943, 32] width 21 height 21
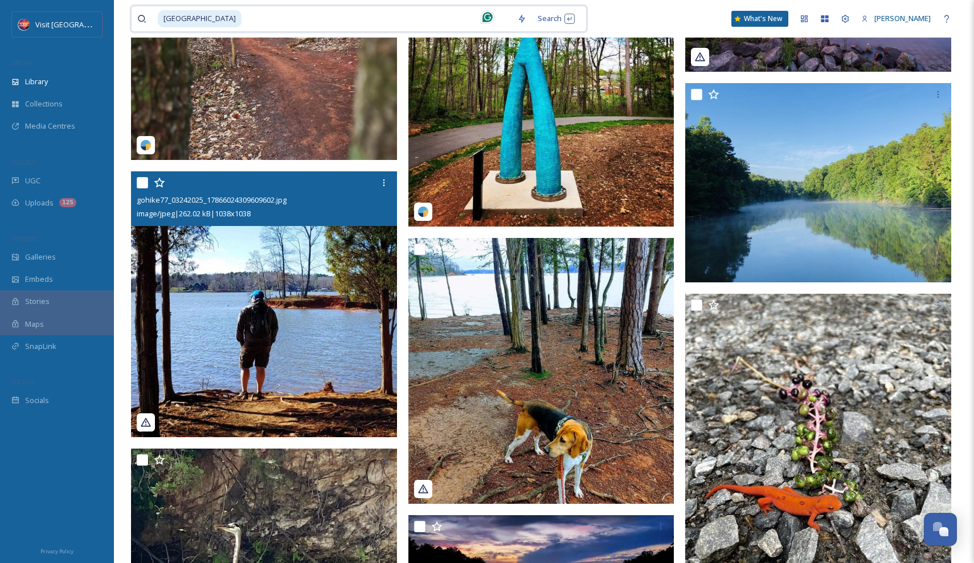
click at [283, 23] on input at bounding box center [377, 18] width 269 height 25
type input "s"
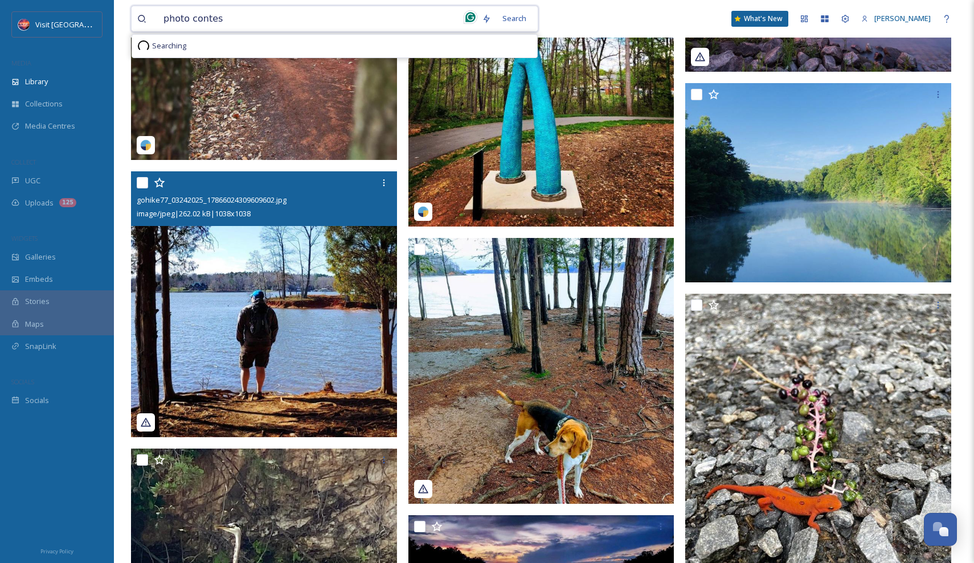
type input "photo contest"
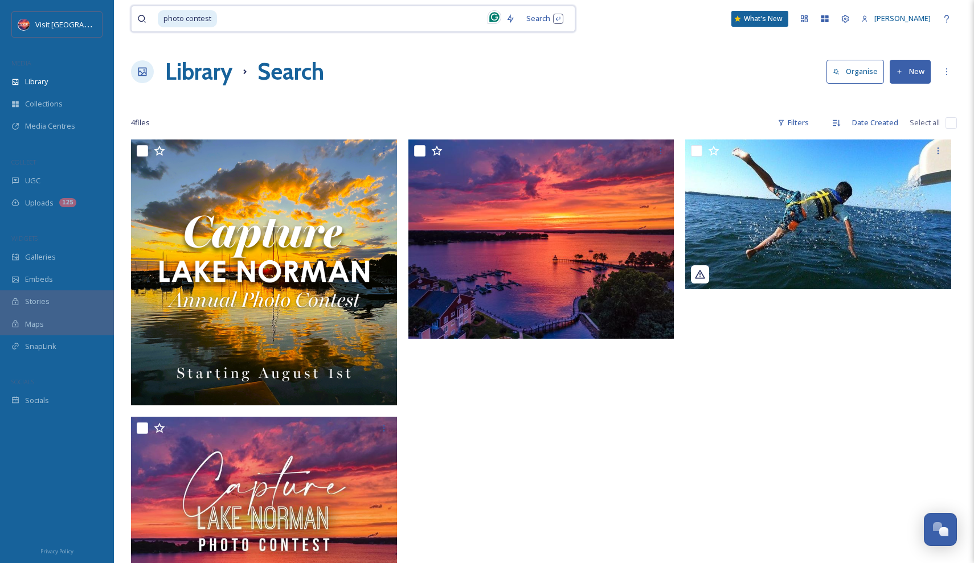
click at [281, 17] on input at bounding box center [359, 18] width 282 height 25
type input "p"
type input "[PERSON_NAME]"
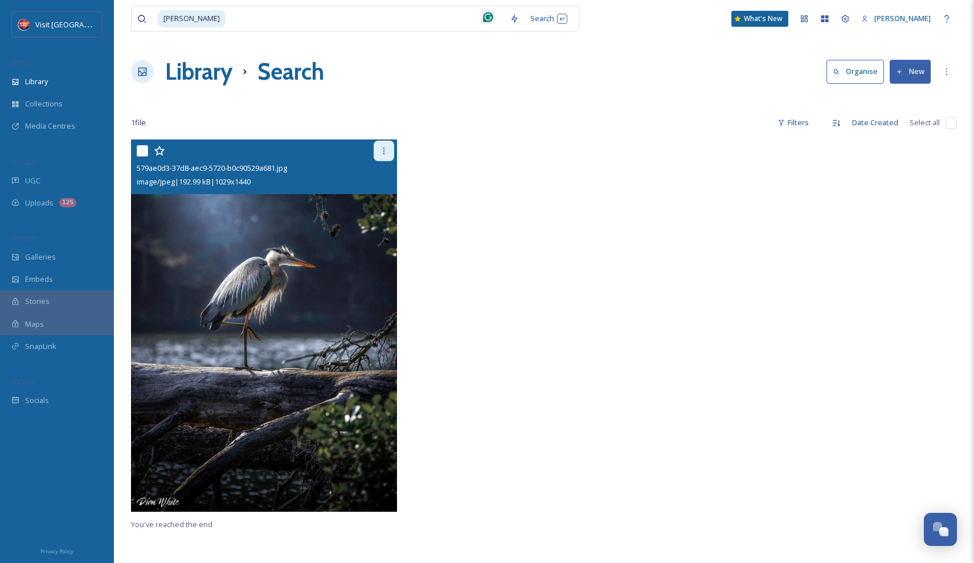
click at [388, 154] on div at bounding box center [384, 151] width 21 height 21
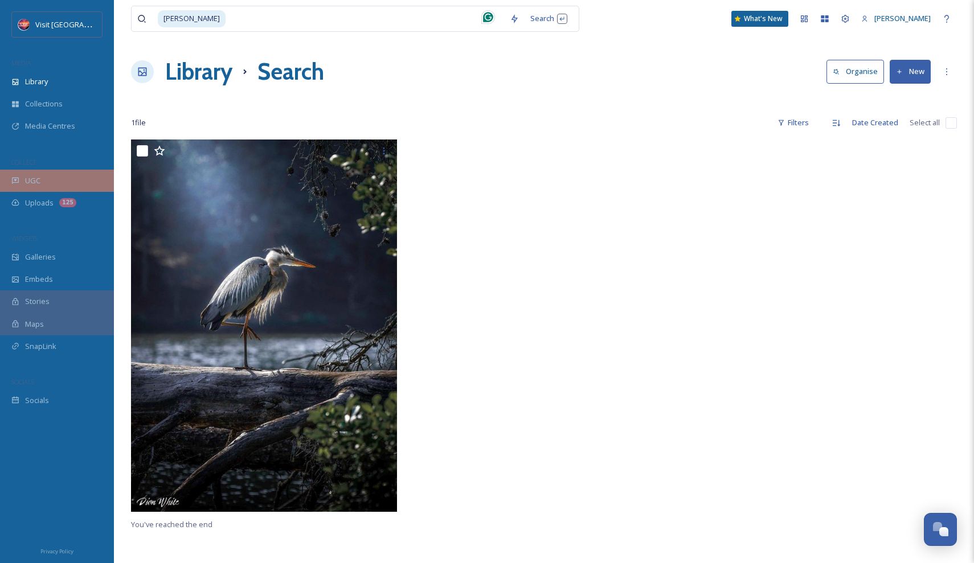
click at [71, 171] on div "UGC" at bounding box center [57, 181] width 114 height 22
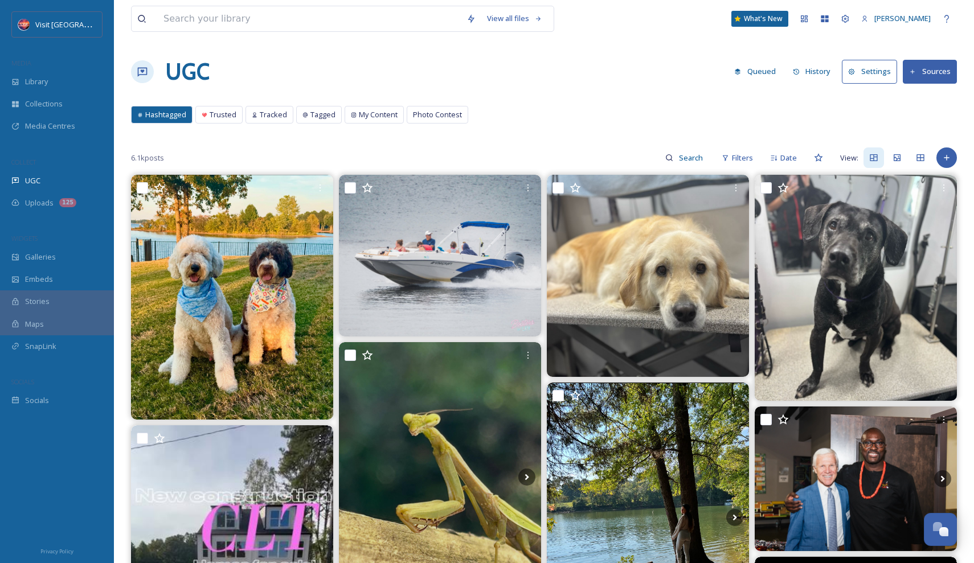
click at [886, 73] on button "Settings" at bounding box center [869, 71] width 55 height 23
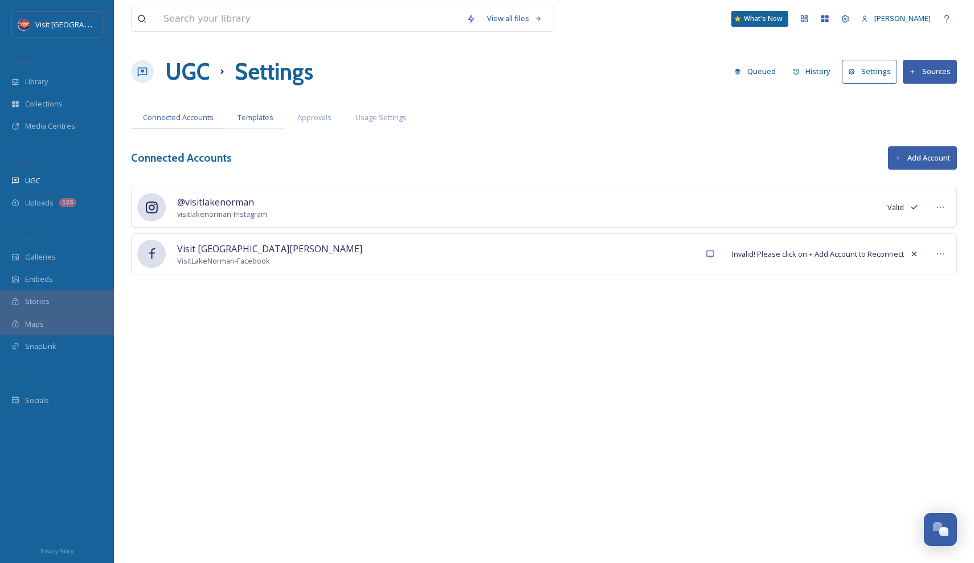
click at [251, 122] on span "Templates" at bounding box center [256, 117] width 36 height 11
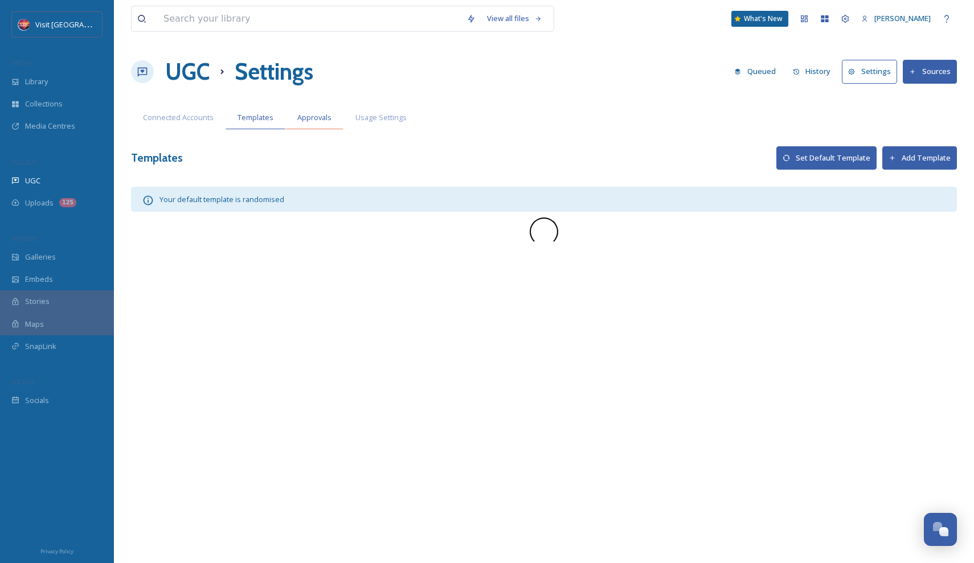
click at [305, 118] on span "Approvals" at bounding box center [314, 117] width 34 height 11
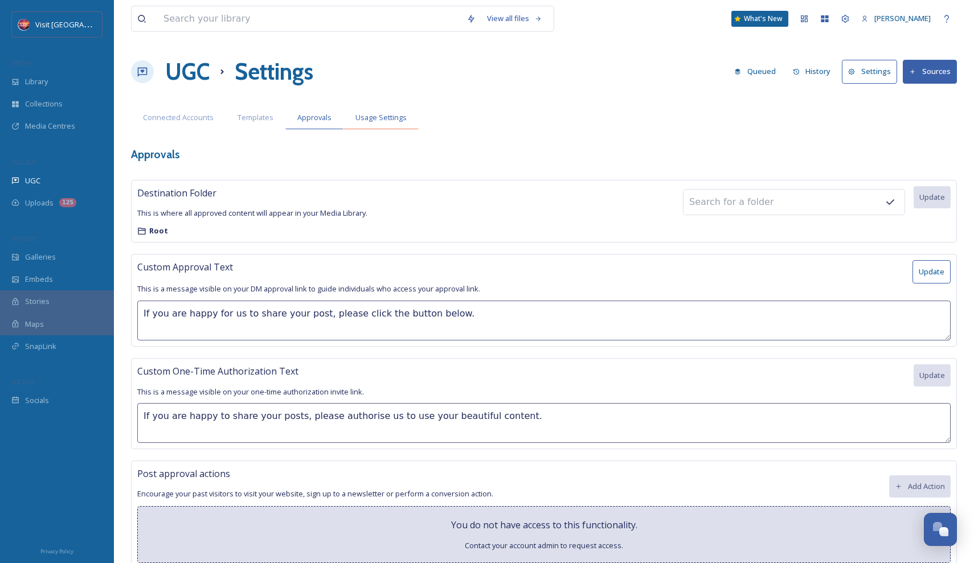
click at [380, 120] on span "Usage Settings" at bounding box center [380, 117] width 51 height 11
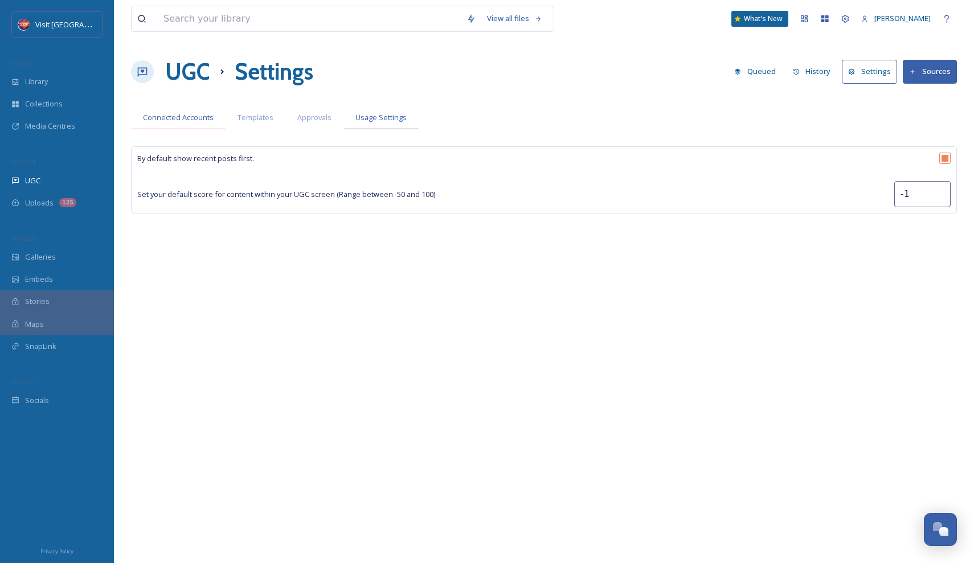
click at [189, 120] on span "Connected Accounts" at bounding box center [178, 117] width 71 height 11
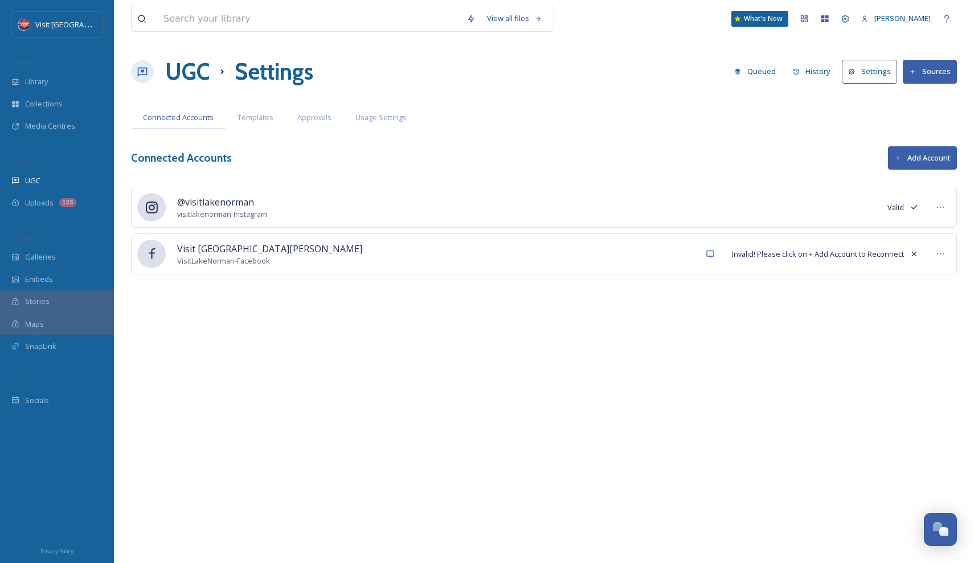
click at [900, 154] on icon at bounding box center [897, 157] width 7 height 7
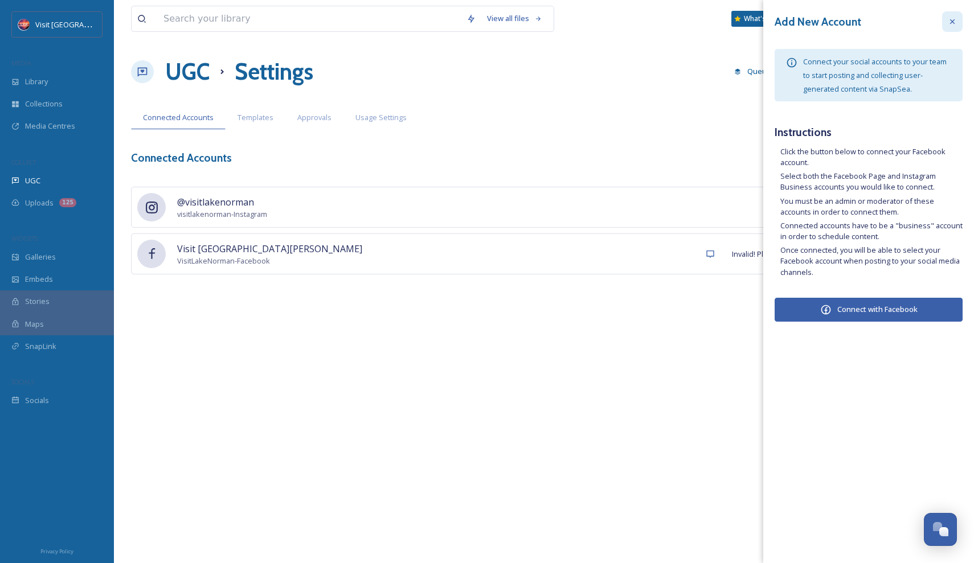
click at [960, 21] on div at bounding box center [952, 21] width 21 height 21
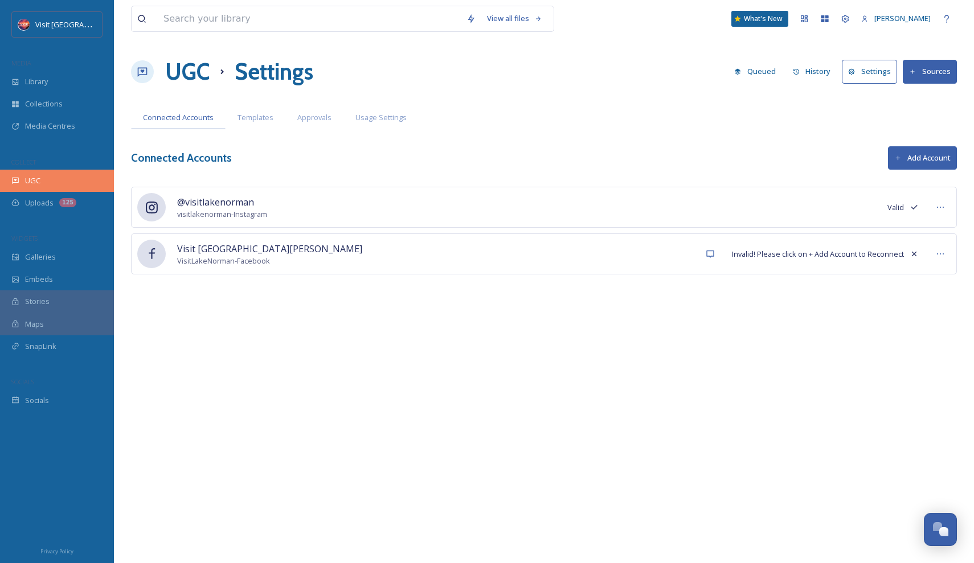
click at [34, 177] on span "UGC" at bounding box center [32, 180] width 15 height 11
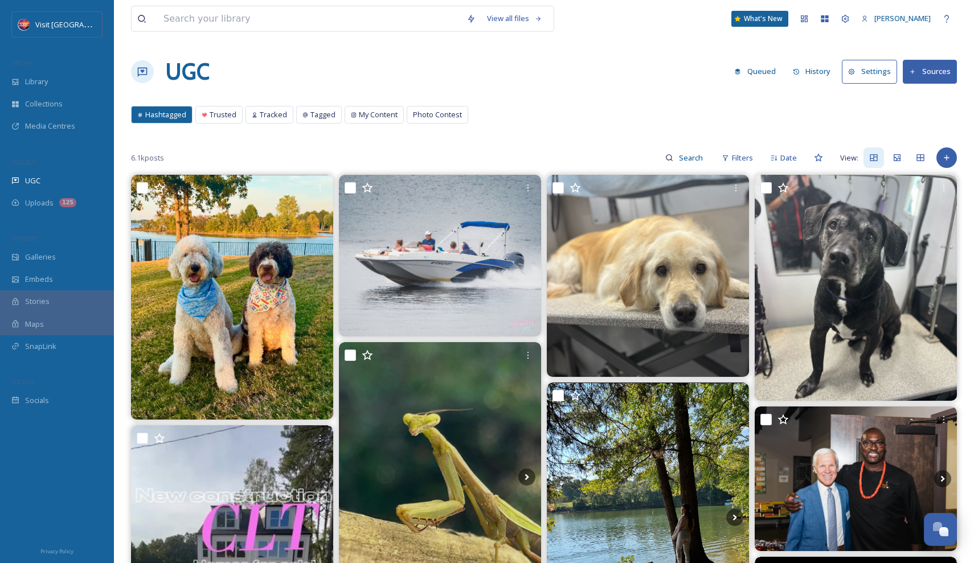
click at [937, 164] on div "6.1k posts Filters Date View:" at bounding box center [544, 157] width 826 height 23
click at [947, 160] on icon at bounding box center [946, 158] width 5 height 5
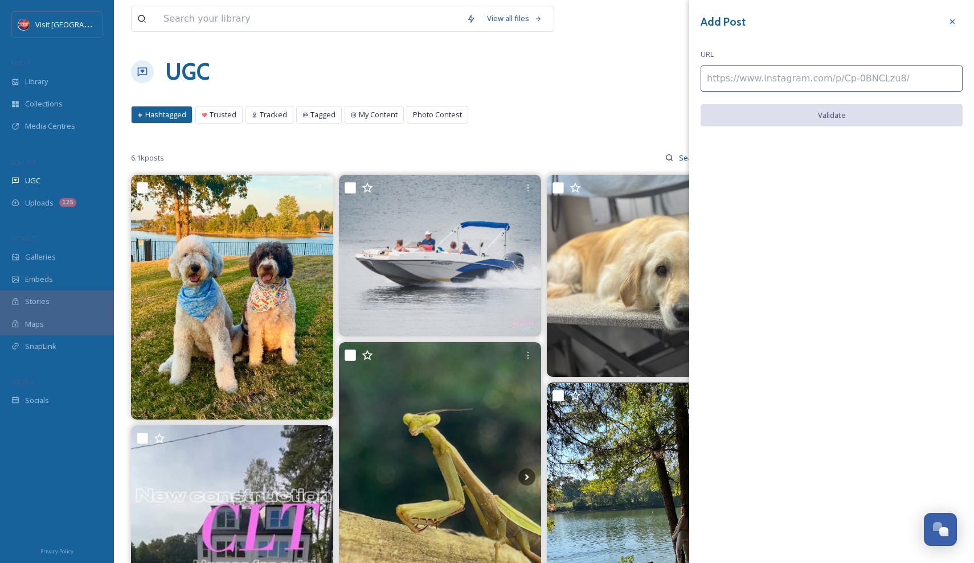
click at [963, 23] on div "Add Post URL Validate" at bounding box center [831, 77] width 285 height 155
click at [956, 21] on icon at bounding box center [952, 21] width 9 height 9
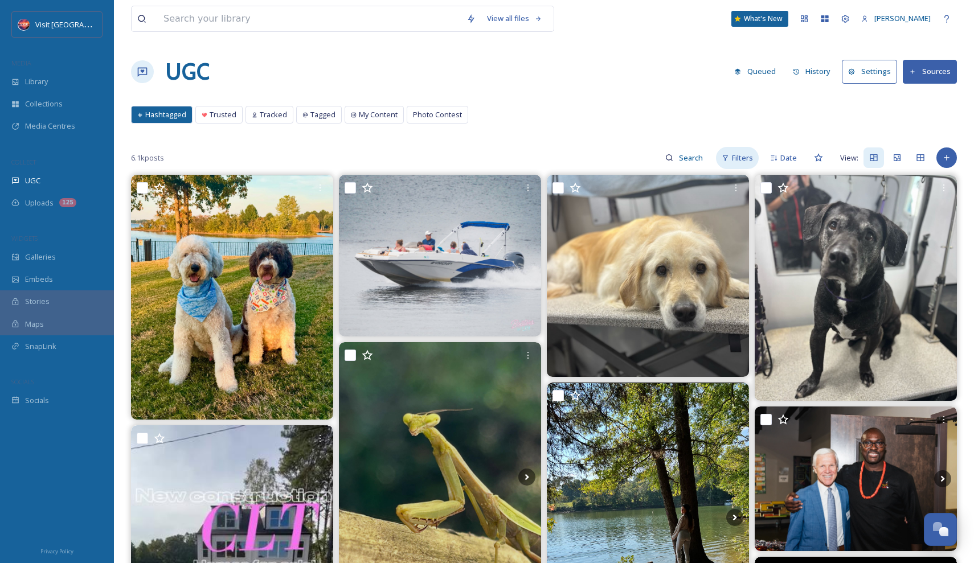
click at [725, 157] on icon at bounding box center [725, 157] width 7 height 7
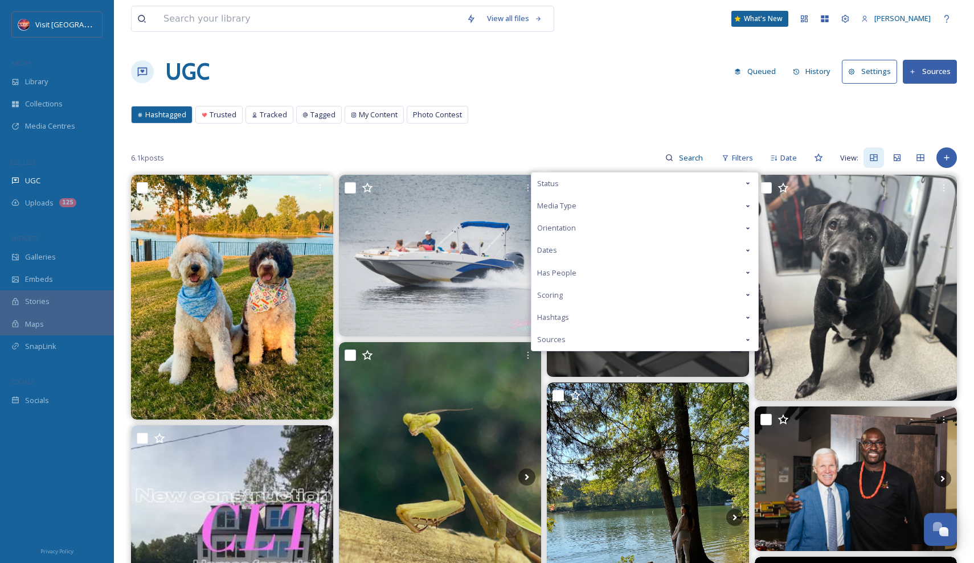
click at [607, 117] on div "Hashtagged Trusted Tracked Tagged My Content Photo Contest Hashtagged Trusted T…" at bounding box center [544, 117] width 826 height 23
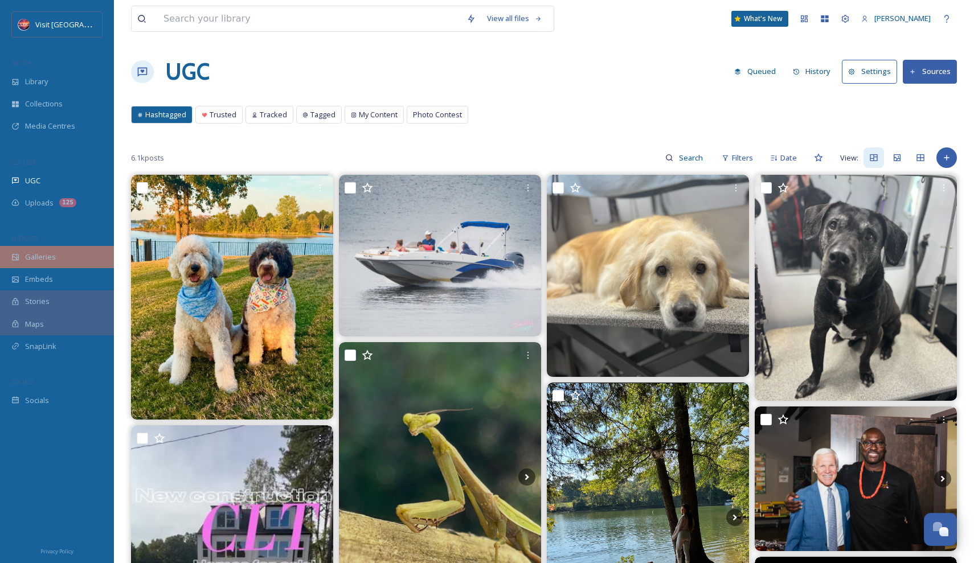
click at [56, 250] on div "Galleries" at bounding box center [57, 257] width 114 height 22
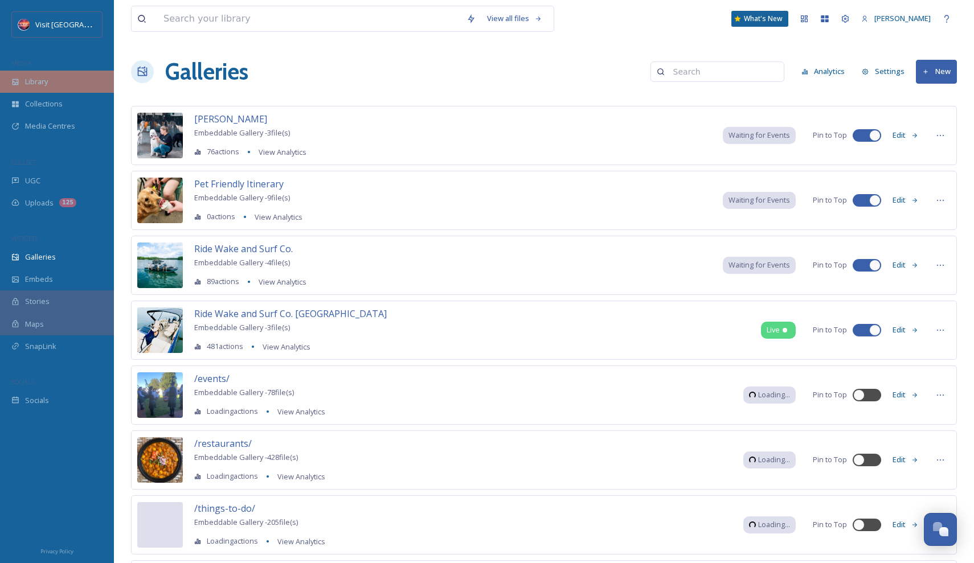
click at [55, 85] on div "Library" at bounding box center [57, 82] width 114 height 22
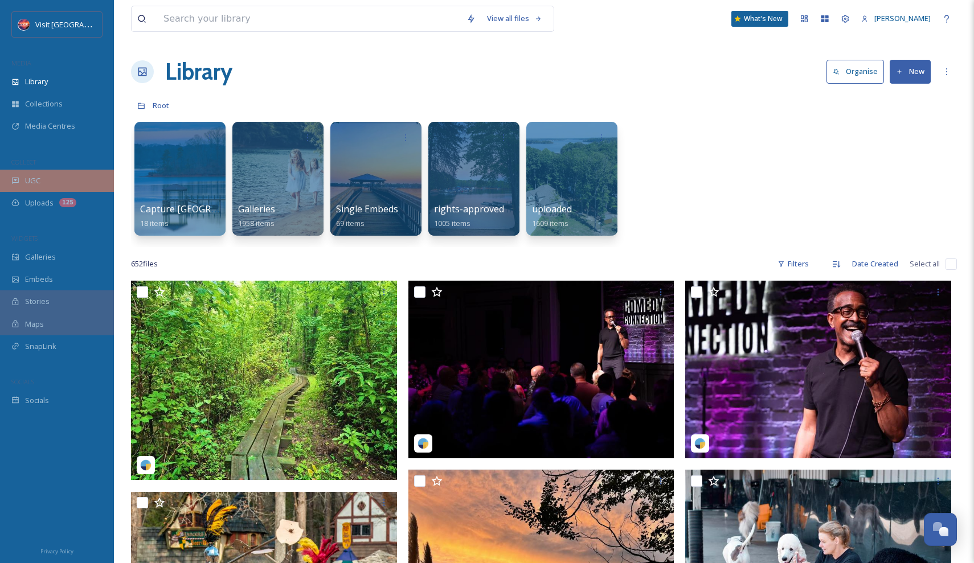
click at [47, 174] on div "UGC" at bounding box center [57, 181] width 114 height 22
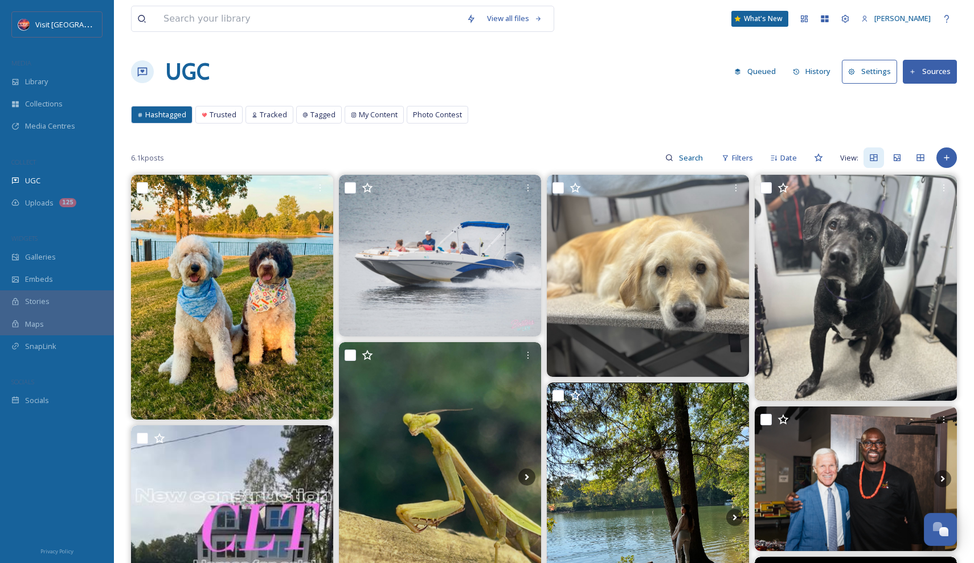
click at [867, 71] on button "Settings" at bounding box center [869, 71] width 55 height 23
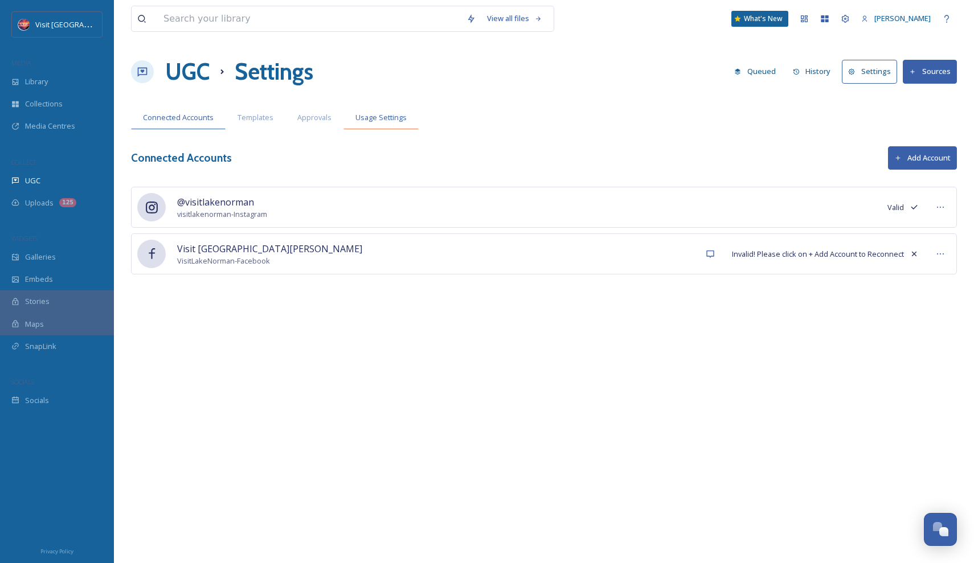
click at [376, 122] on span "Usage Settings" at bounding box center [380, 117] width 51 height 11
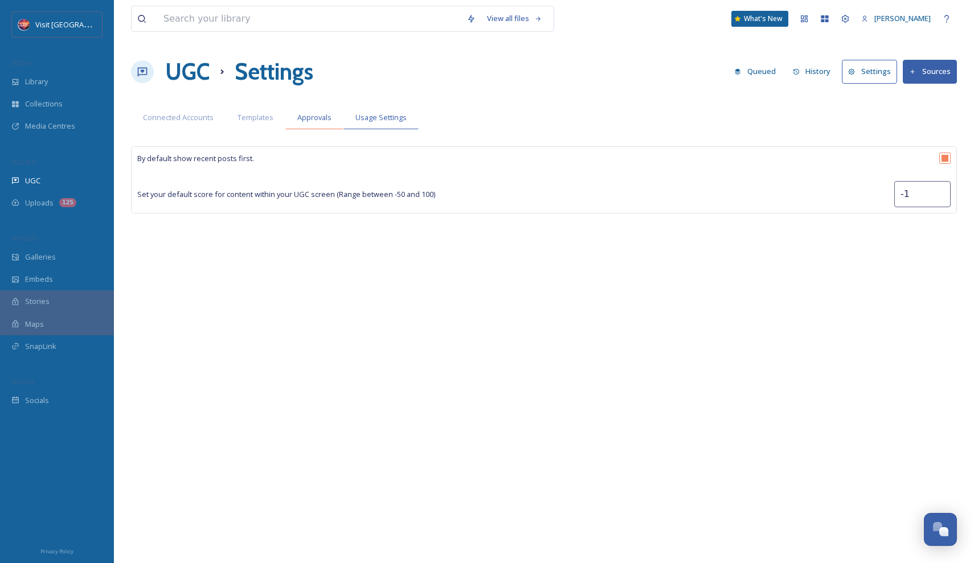
click at [327, 118] on span "Approvals" at bounding box center [314, 117] width 34 height 11
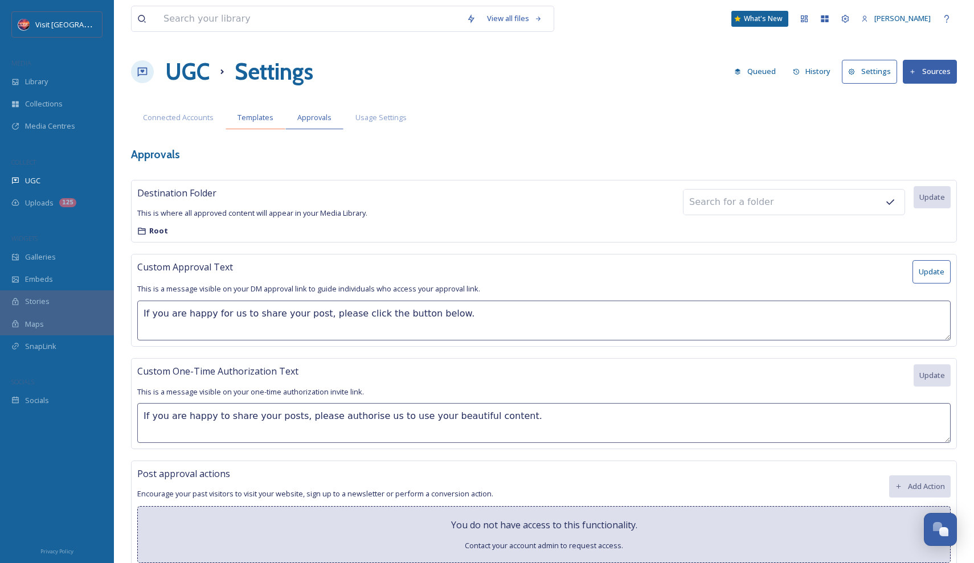
click at [263, 121] on span "Templates" at bounding box center [256, 117] width 36 height 11
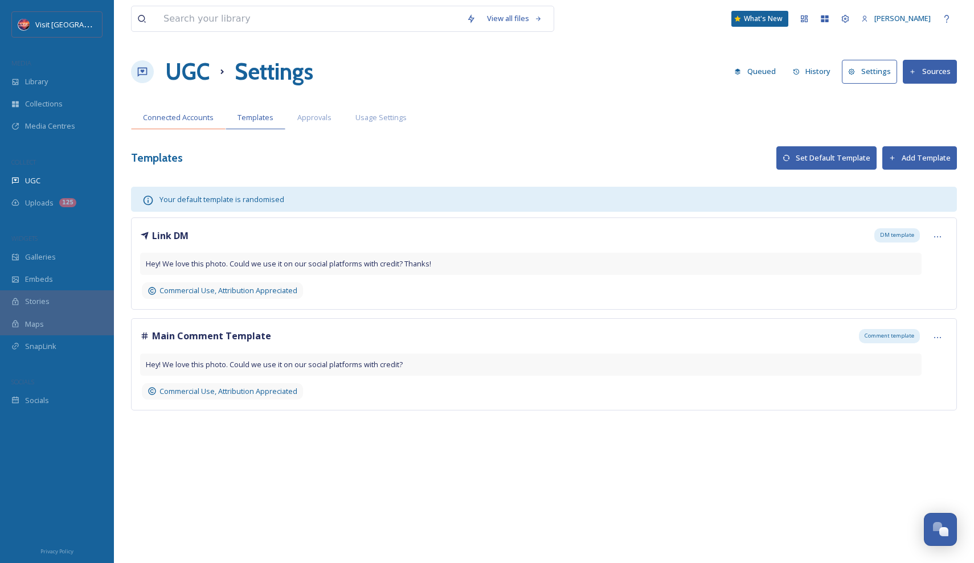
click at [193, 124] on div "Connected Accounts" at bounding box center [178, 117] width 95 height 23
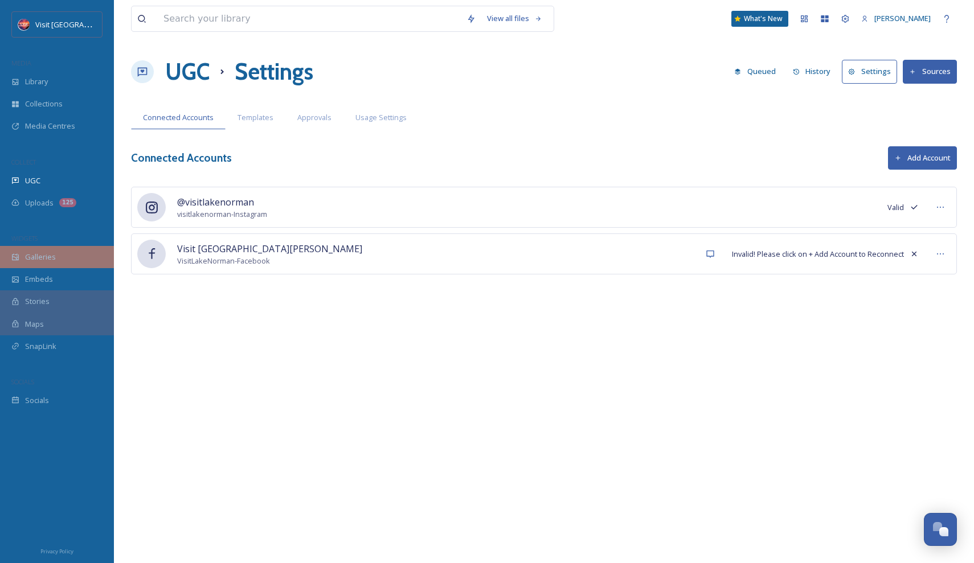
click at [76, 251] on div "Galleries" at bounding box center [57, 257] width 114 height 22
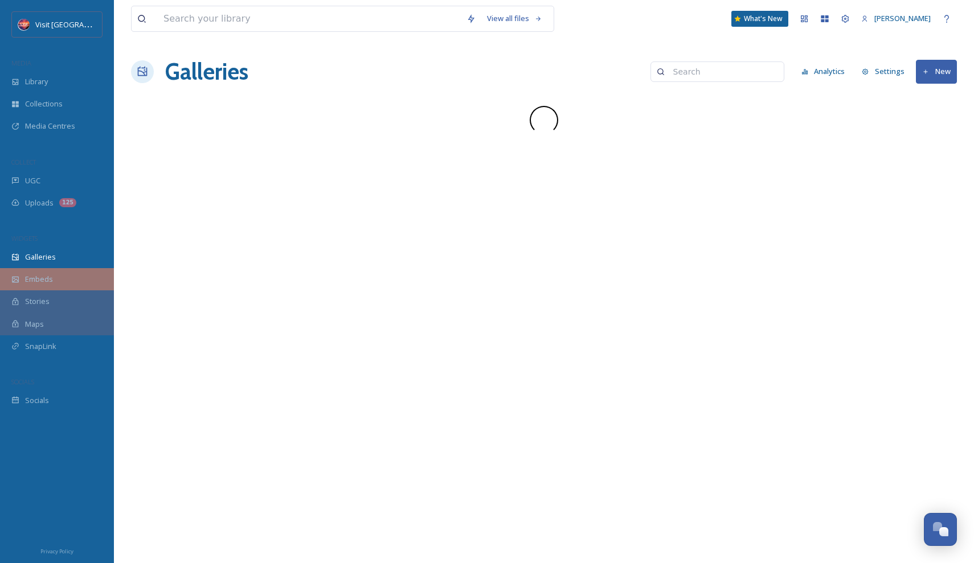
click at [76, 272] on div "Embeds" at bounding box center [57, 279] width 114 height 22
click at [64, 293] on div "Stories" at bounding box center [57, 301] width 114 height 22
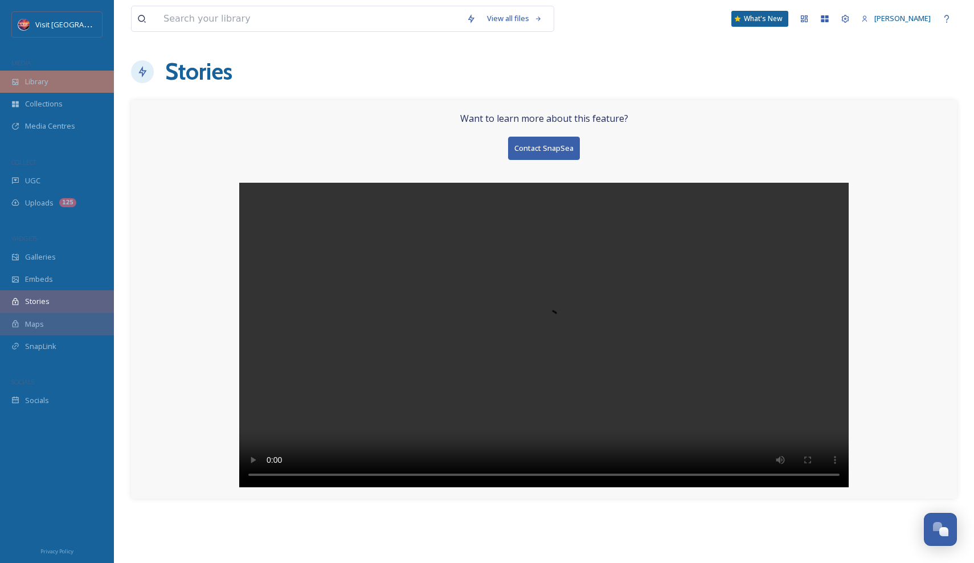
click at [61, 84] on div "Library" at bounding box center [57, 82] width 114 height 22
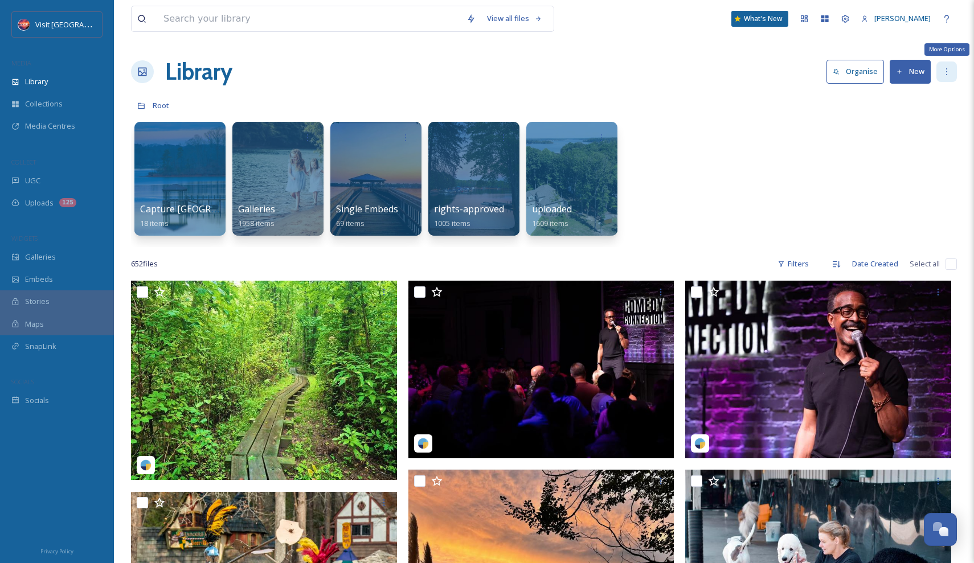
click at [943, 75] on icon at bounding box center [946, 71] width 9 height 9
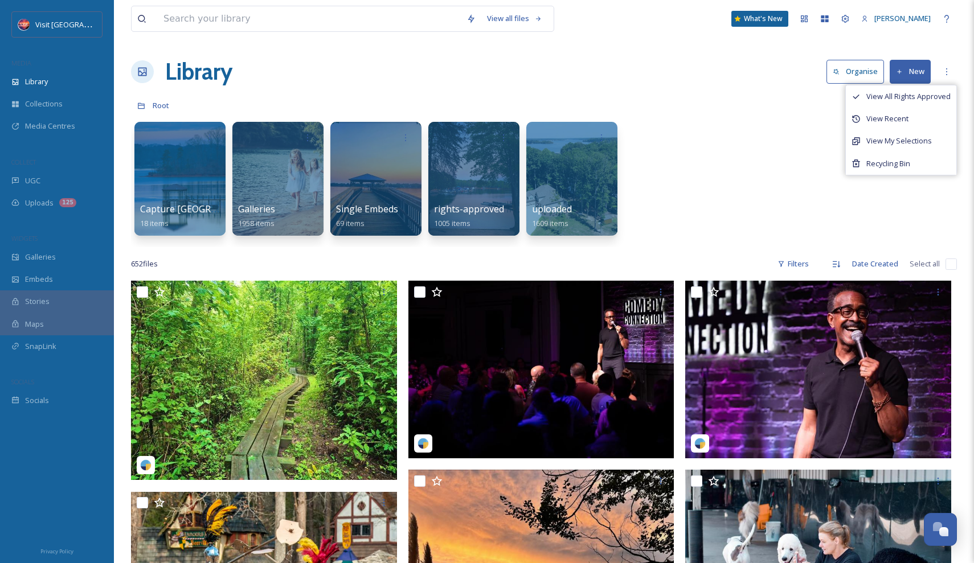
click at [779, 112] on div "Root" at bounding box center [544, 106] width 826 height 22
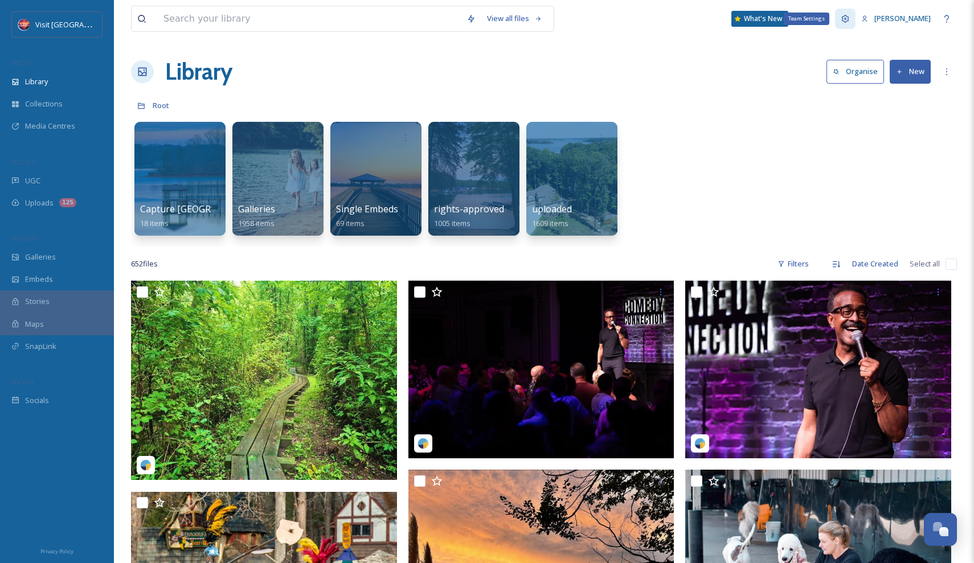
click at [850, 21] on icon at bounding box center [845, 18] width 9 height 9
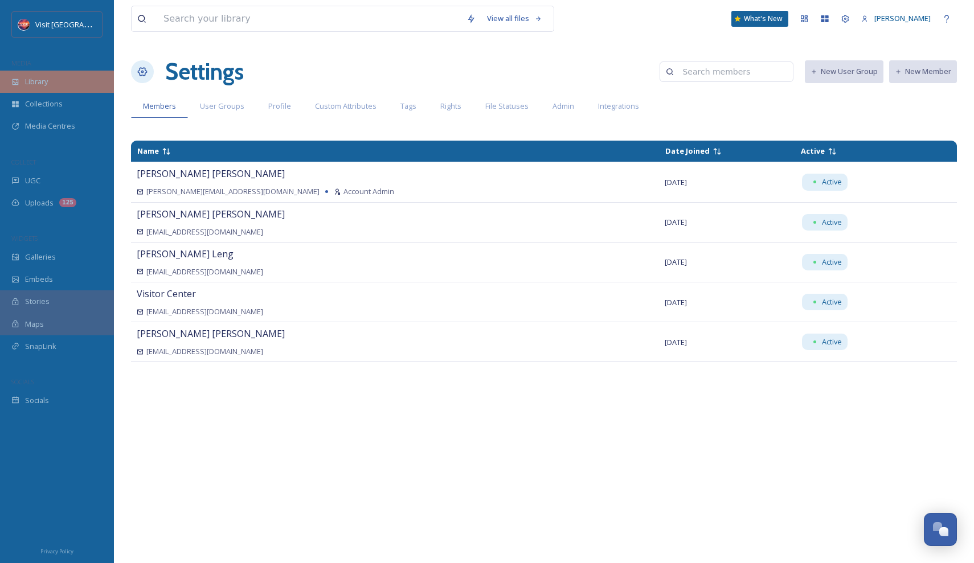
click at [54, 83] on div "Library" at bounding box center [57, 82] width 114 height 22
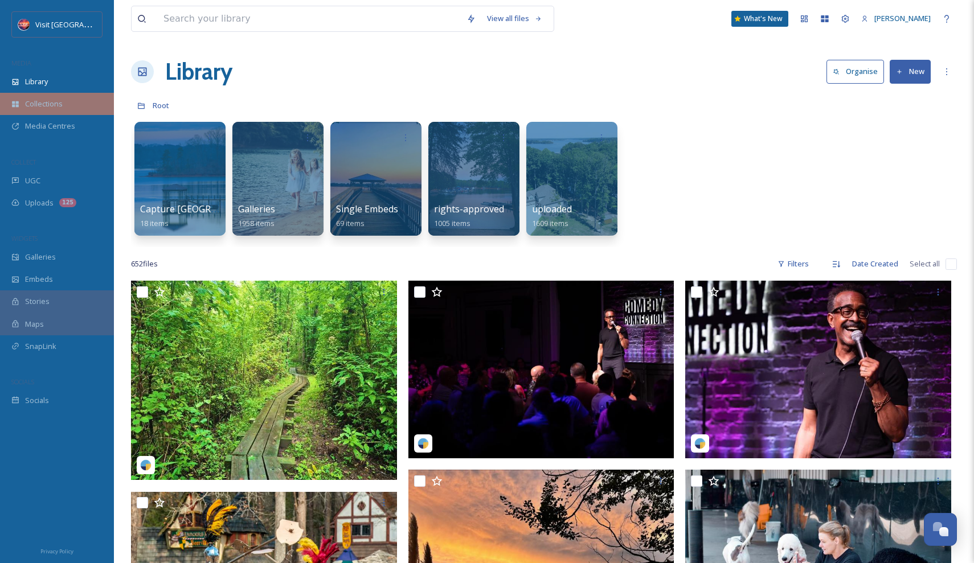
click at [47, 104] on span "Collections" at bounding box center [44, 104] width 38 height 11
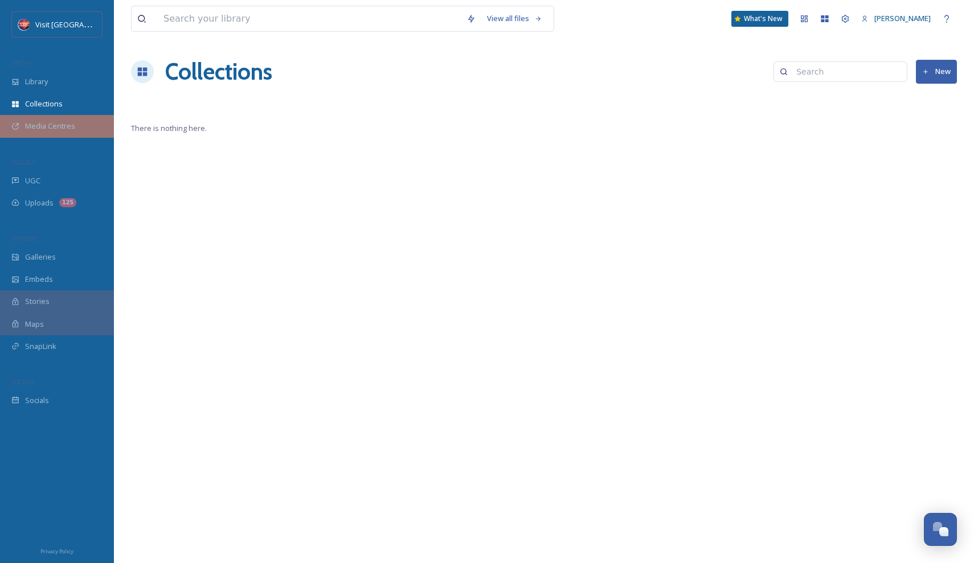
click at [49, 122] on span "Media Centres" at bounding box center [50, 126] width 50 height 11
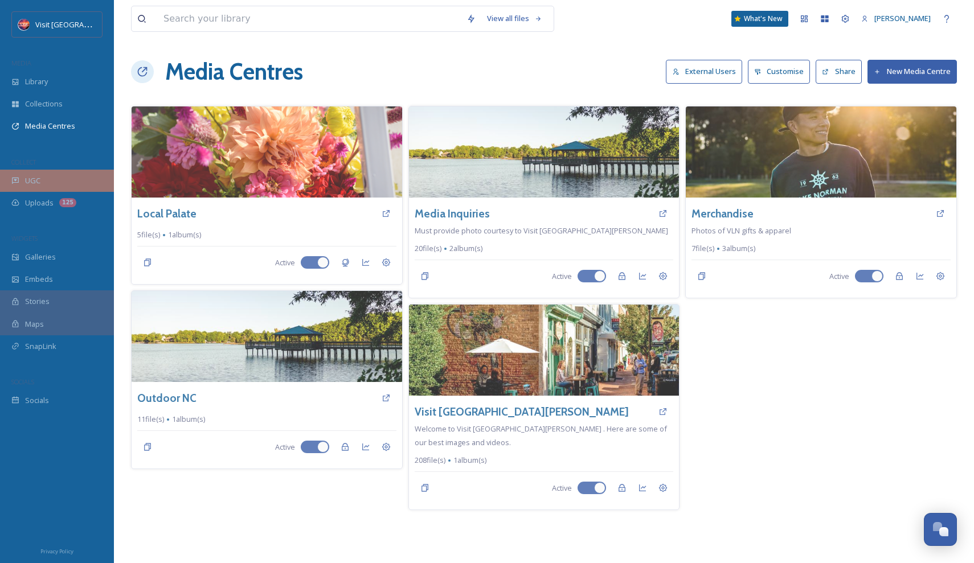
drag, startPoint x: 51, startPoint y: 165, endPoint x: 47, endPoint y: 170, distance: 7.0
click at [51, 165] on div "COLLECT" at bounding box center [57, 162] width 114 height 15
click at [46, 172] on div "UGC" at bounding box center [57, 181] width 114 height 22
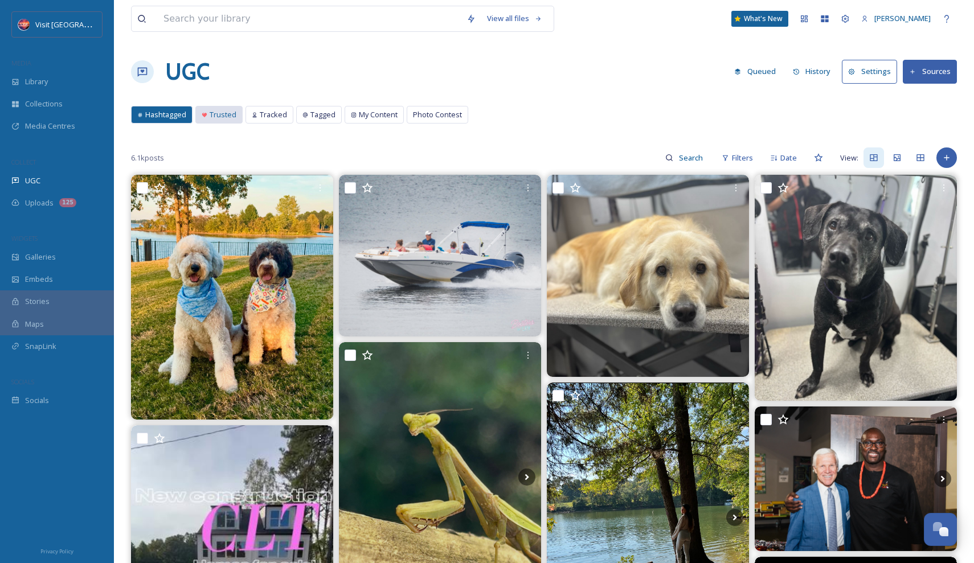
click at [207, 112] on icon at bounding box center [205, 115] width 6 height 6
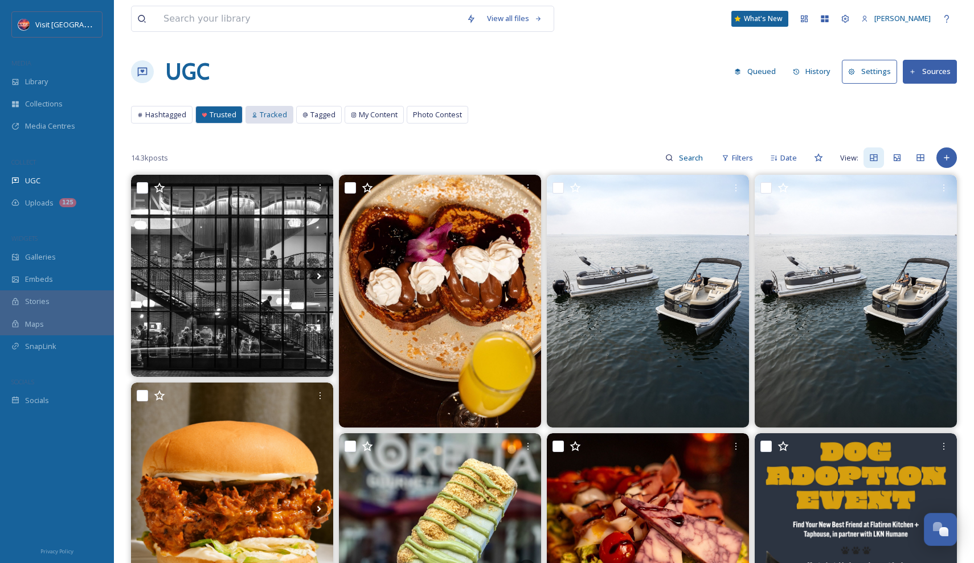
click at [271, 116] on span "Tracked" at bounding box center [273, 114] width 27 height 11
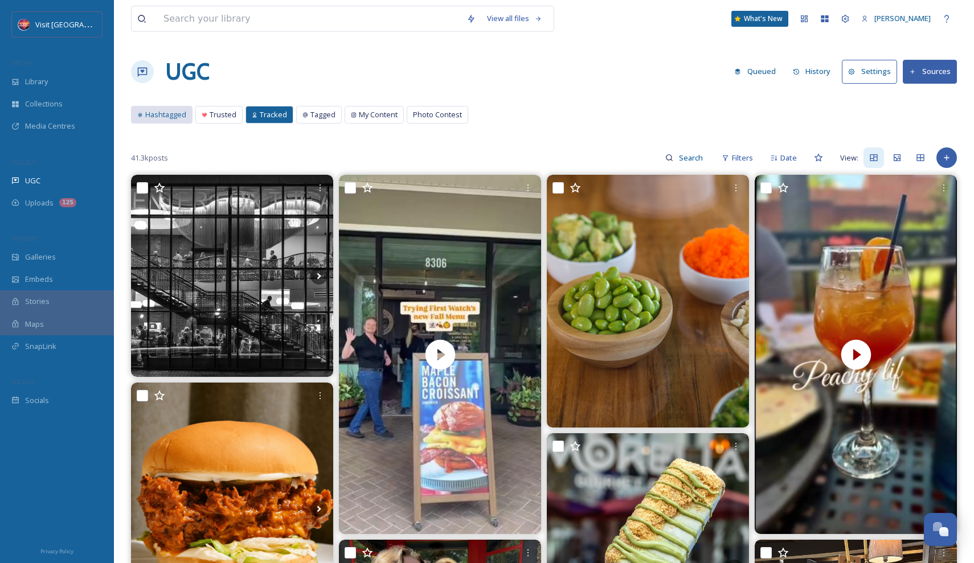
click at [187, 114] on div "Hashtagged" at bounding box center [162, 115] width 60 height 17
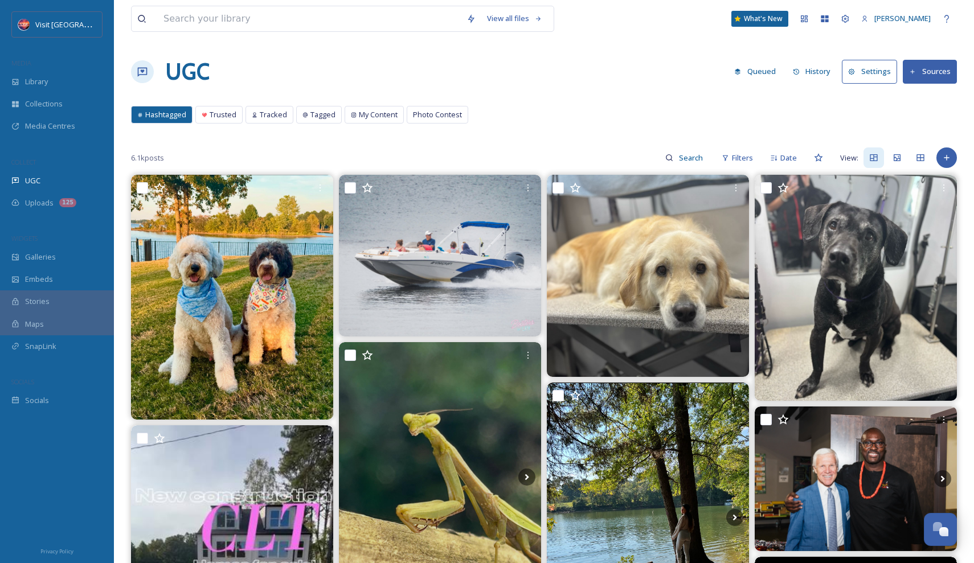
click at [915, 75] on icon at bounding box center [912, 71] width 7 height 7
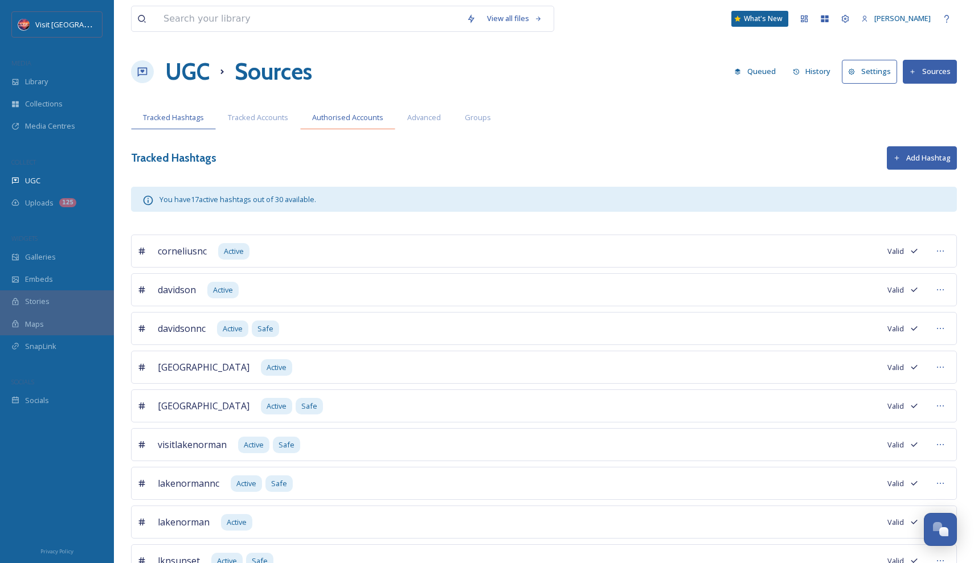
click at [350, 118] on span "Authorised Accounts" at bounding box center [347, 117] width 71 height 11
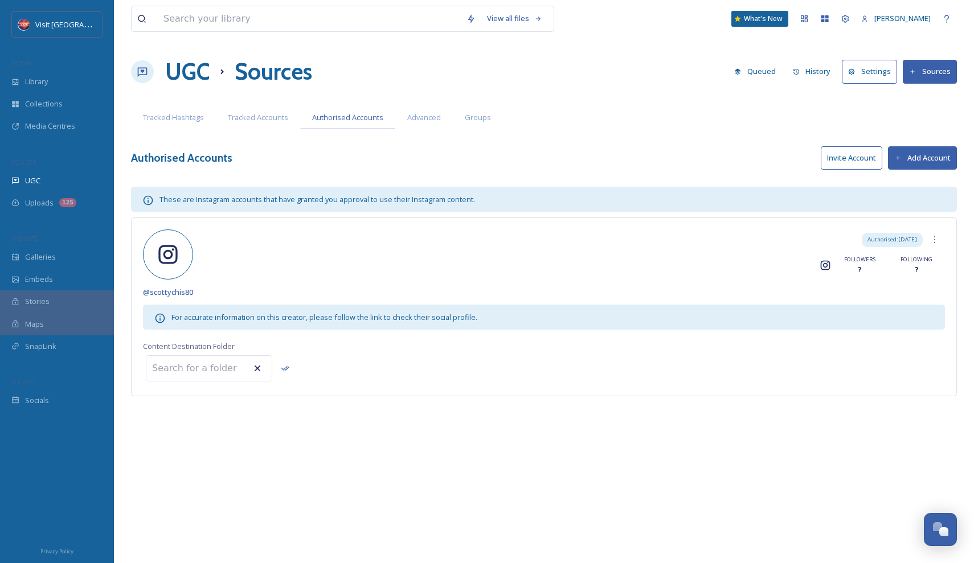
click at [864, 158] on button "Invite Account" at bounding box center [852, 157] width 62 height 23
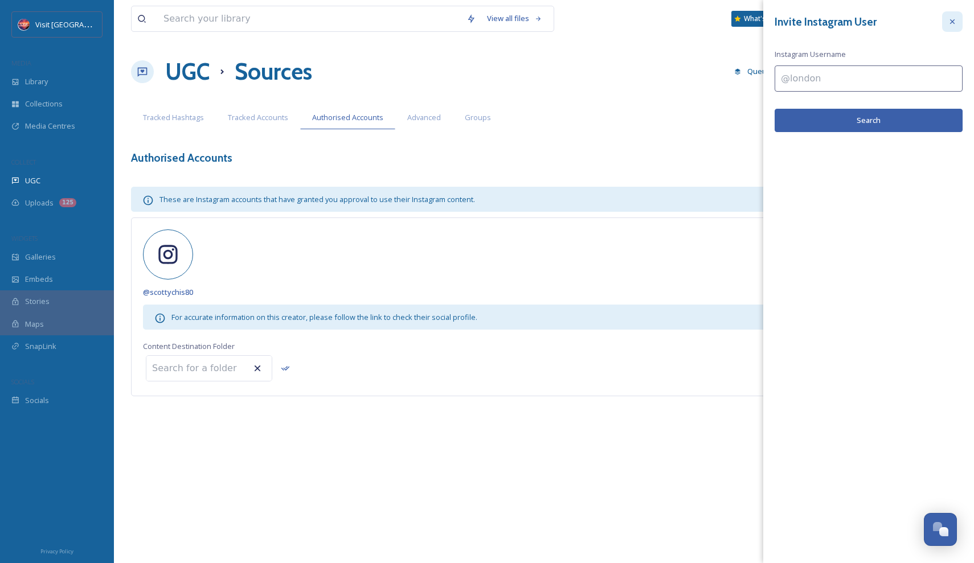
click at [956, 19] on icon at bounding box center [952, 21] width 9 height 9
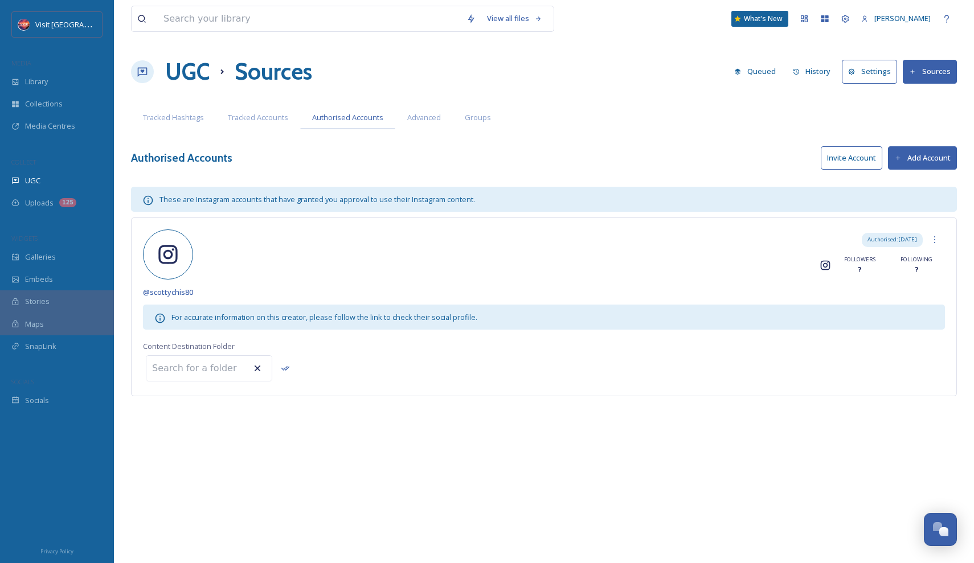
click at [917, 158] on button "Add Account" at bounding box center [922, 157] width 69 height 23
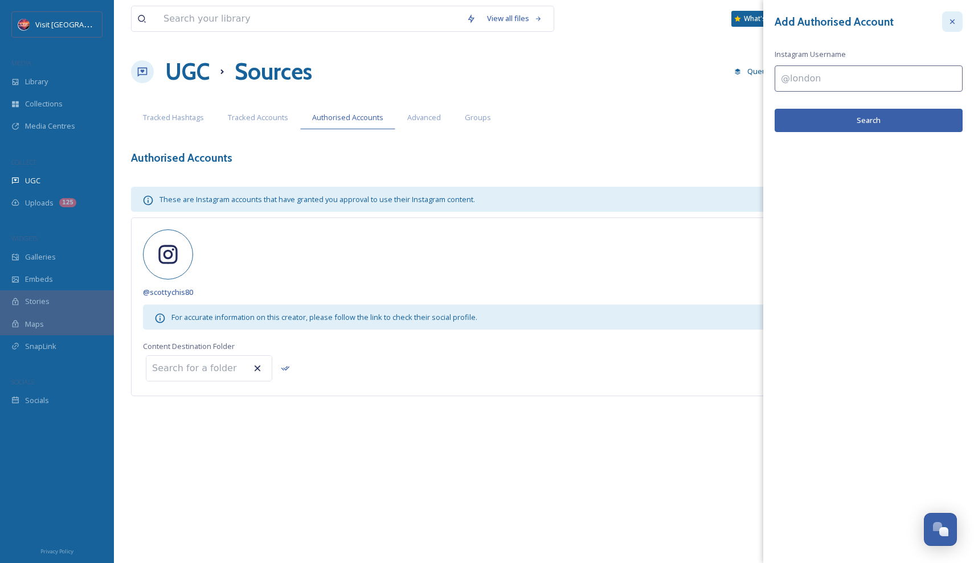
click at [948, 25] on icon at bounding box center [952, 21] width 9 height 9
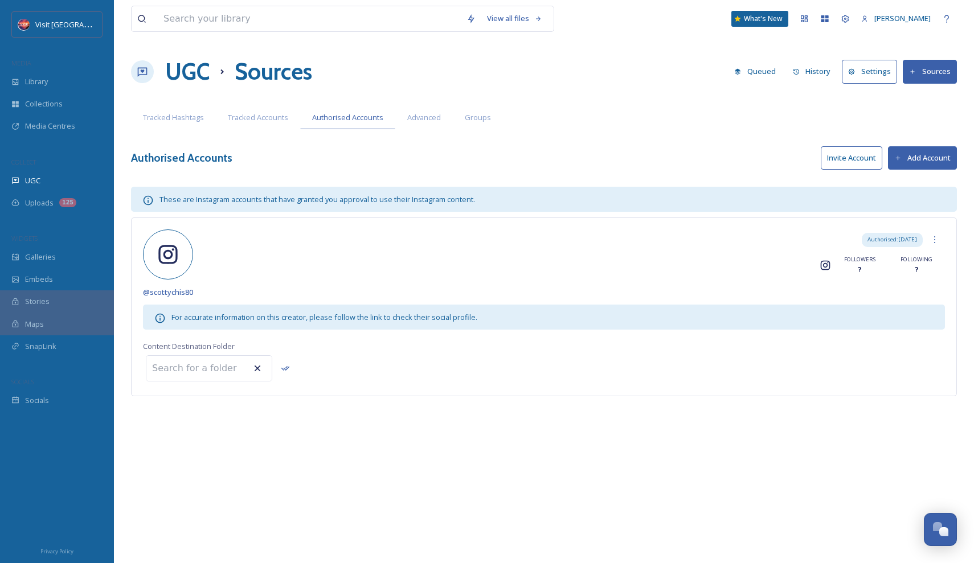
click at [862, 159] on button "Invite Account" at bounding box center [852, 157] width 62 height 23
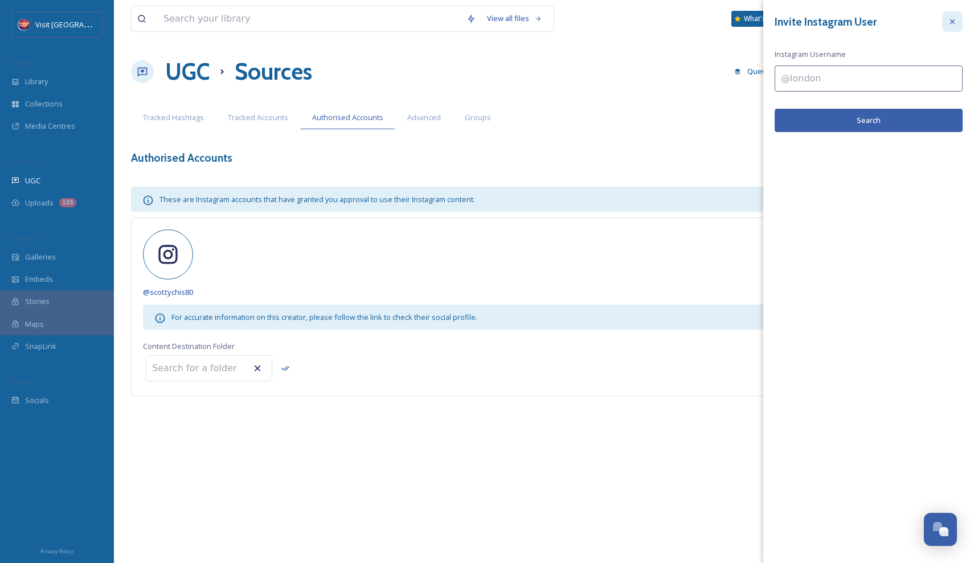
click at [961, 15] on div at bounding box center [952, 21] width 21 height 21
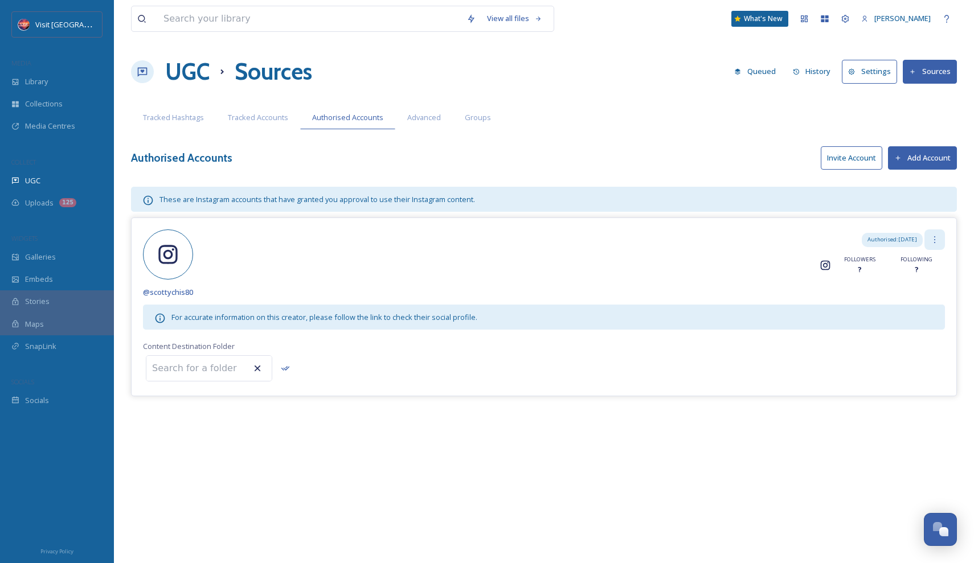
click at [930, 238] on div at bounding box center [934, 240] width 21 height 21
click at [720, 171] on div "View all files What's New [PERSON_NAME] UGC Sources Queued History Settings Sou…" at bounding box center [544, 281] width 860 height 563
click at [425, 116] on span "Advanced" at bounding box center [424, 117] width 34 height 11
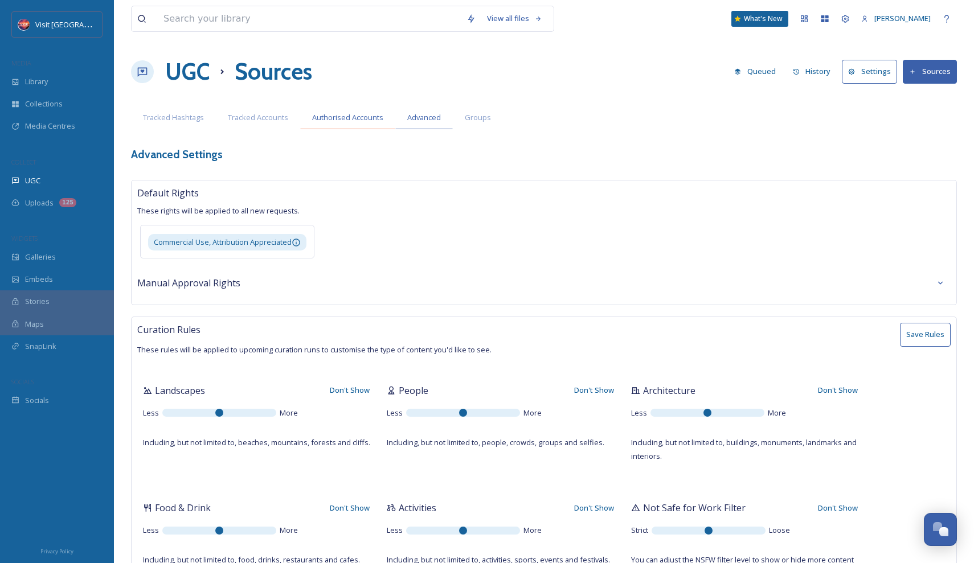
click at [343, 116] on span "Authorised Accounts" at bounding box center [347, 117] width 71 height 11
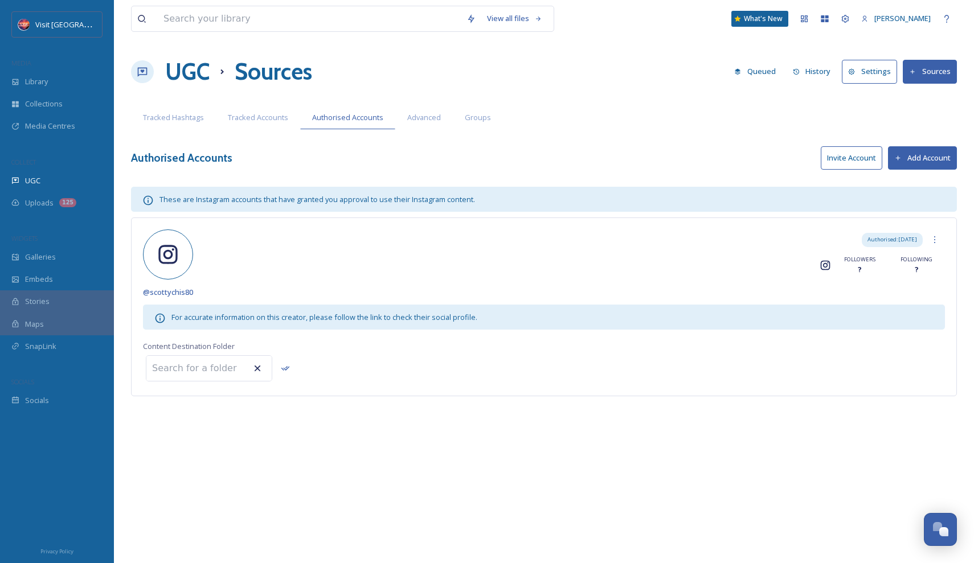
click at [847, 160] on button "Invite Account" at bounding box center [852, 157] width 62 height 23
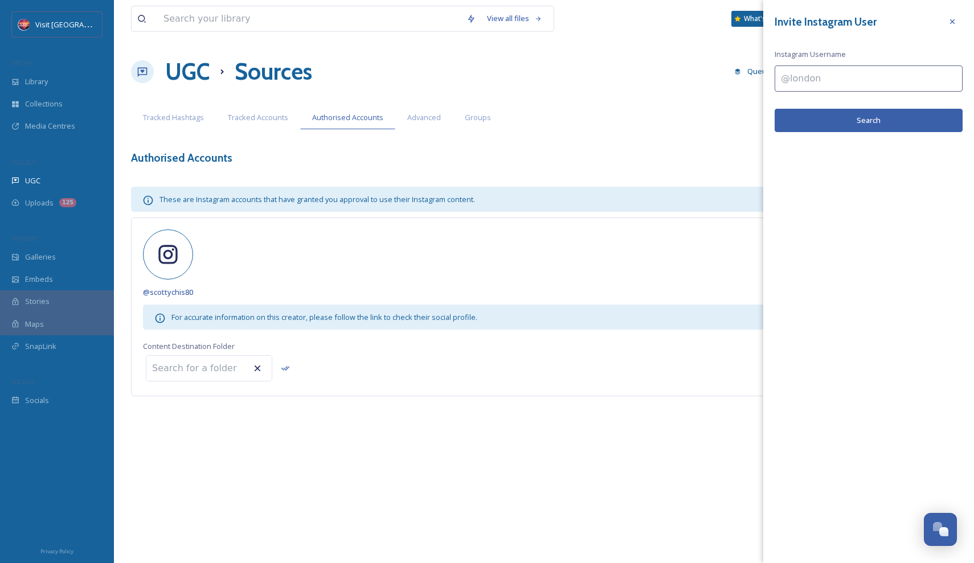
click at [818, 81] on input at bounding box center [869, 79] width 188 height 26
type input "wyattjones96"
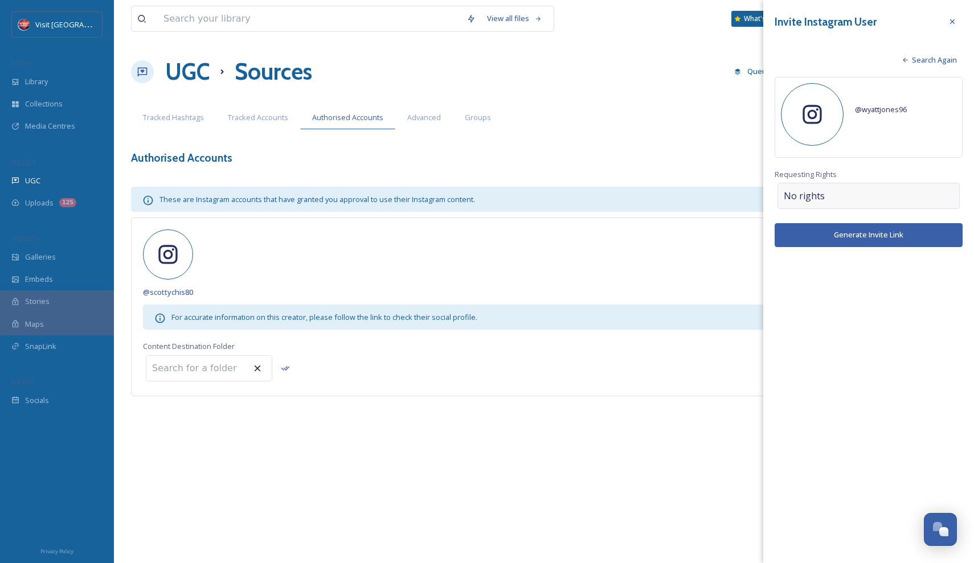
click at [834, 197] on div "No rights" at bounding box center [869, 196] width 182 height 26
click at [864, 119] on div "@ wyattjones96" at bounding box center [905, 110] width 101 height 42
click at [932, 60] on span "Search Again" at bounding box center [934, 60] width 45 height 11
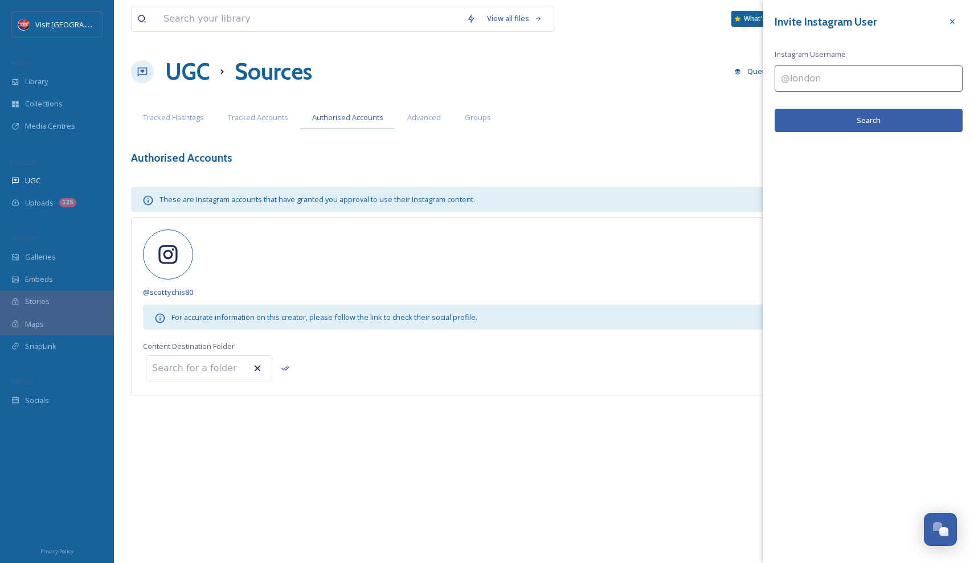
click at [800, 79] on input at bounding box center [869, 79] width 188 height 26
type input "_wyattjoness_"
click at [850, 120] on button "Search" at bounding box center [869, 120] width 188 height 23
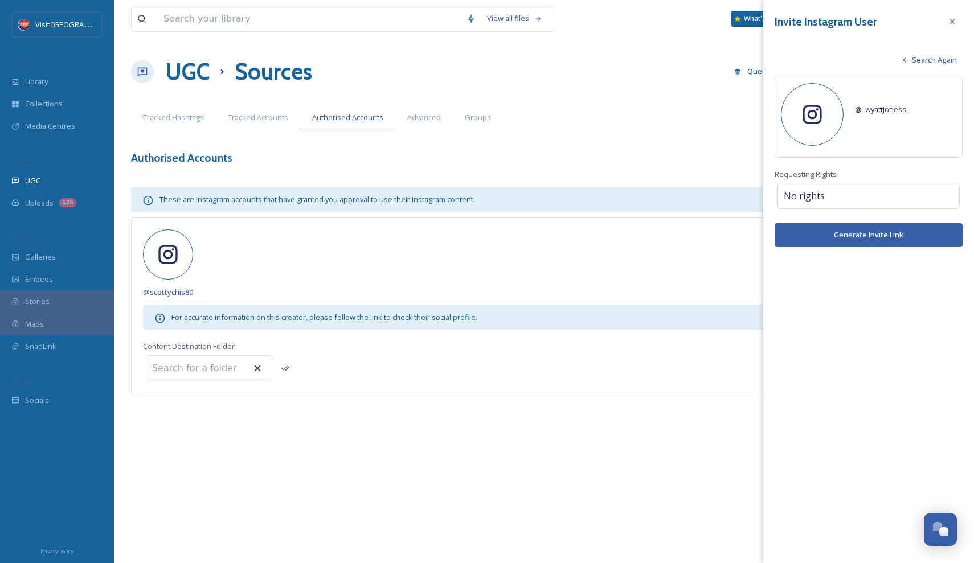
click at [870, 120] on div "@ _wyattjoness_" at bounding box center [905, 110] width 101 height 42
click at [853, 231] on button "Generate Invite Link" at bounding box center [869, 234] width 188 height 23
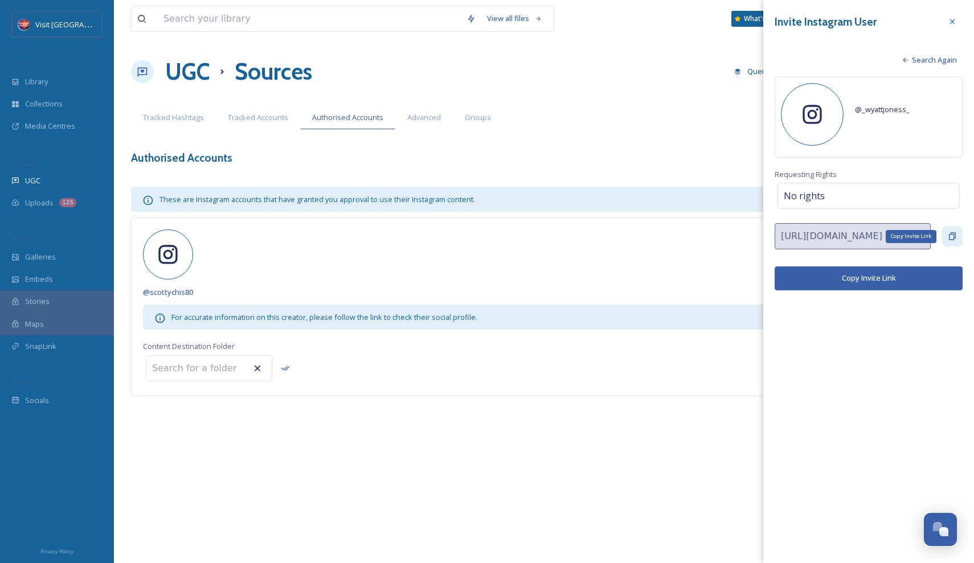
click at [948, 234] on icon at bounding box center [952, 236] width 9 height 9
click at [816, 233] on input "[URL][DOMAIN_NAME]" at bounding box center [853, 236] width 156 height 26
